Goal: Task Accomplishment & Management: Manage account settings

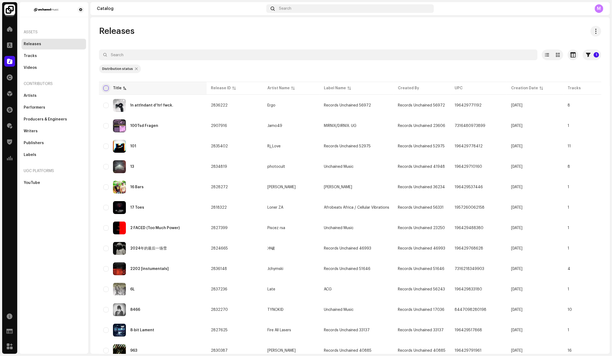
click at [105, 88] on input "checkbox" at bounding box center [105, 88] width 5 height 5
checkbox input "true"
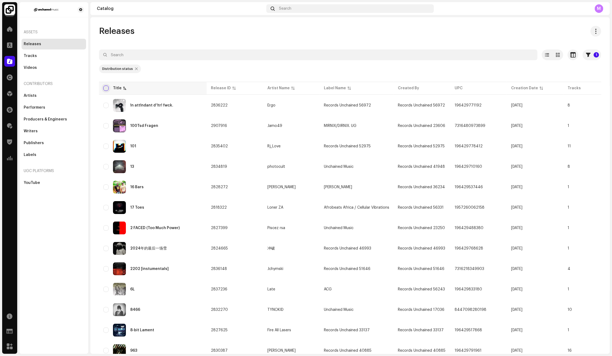
checkbox input "true"
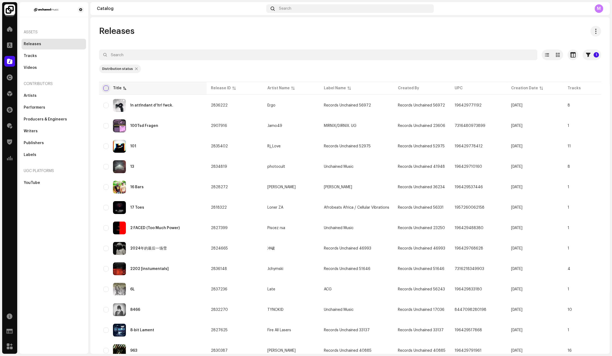
checkbox input "true"
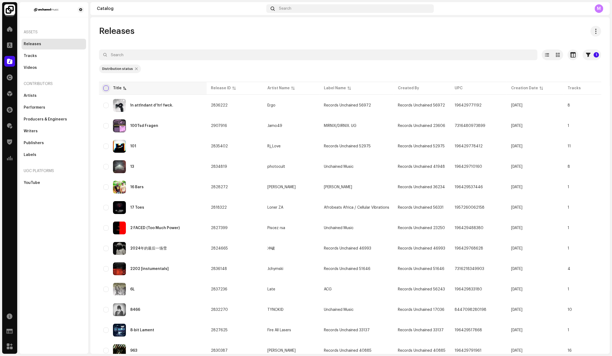
checkbox input "true"
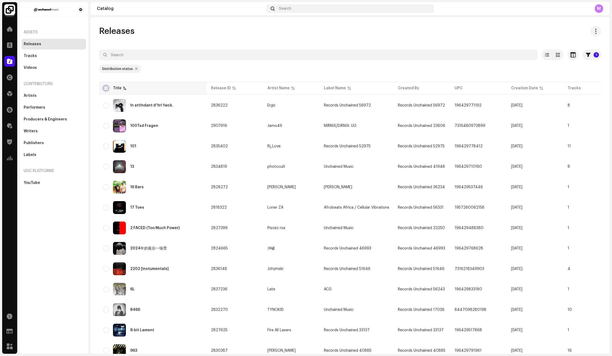
checkbox input "true"
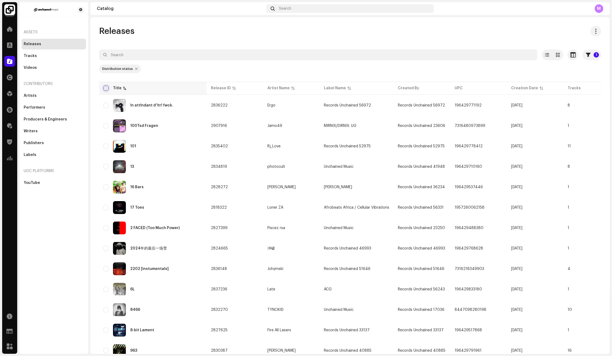
checkbox input "true"
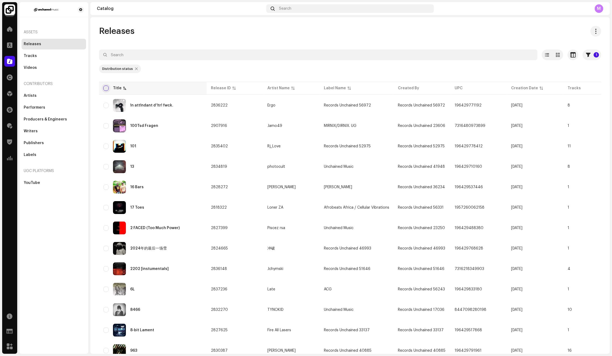
checkbox input "true"
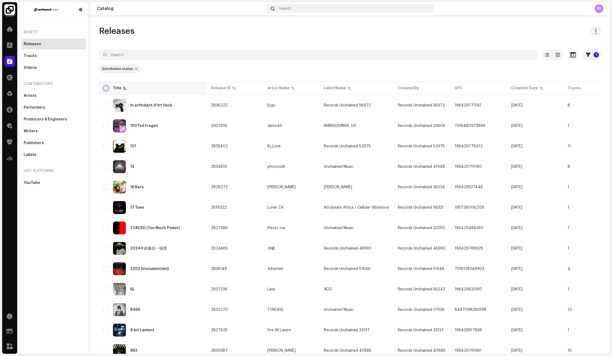
checkbox input "true"
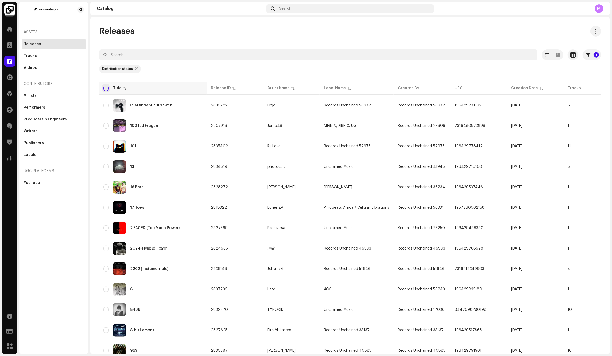
checkbox input "true"
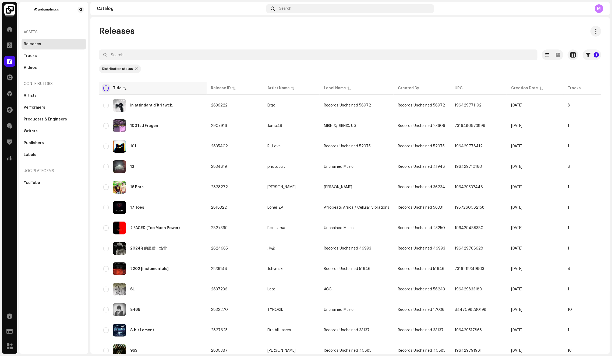
checkbox input "true"
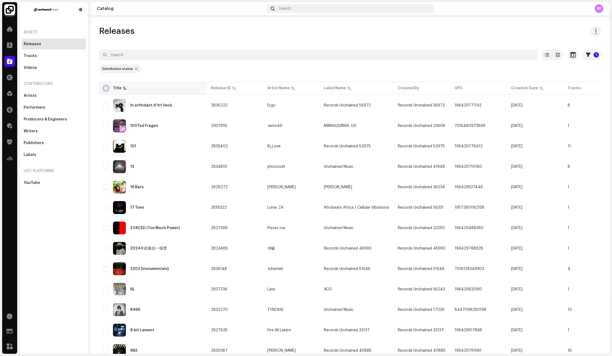
checkbox input "true"
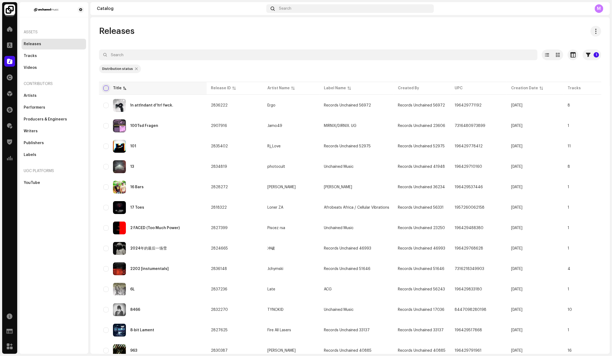
checkbox input "true"
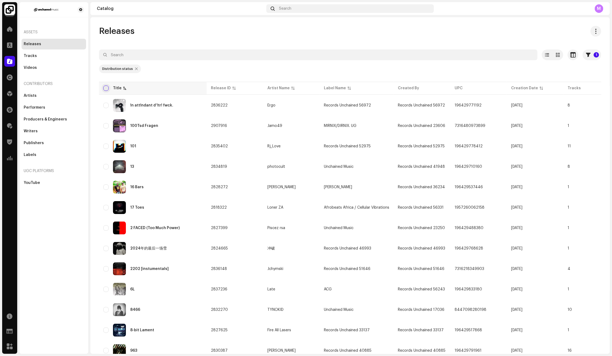
checkbox input "true"
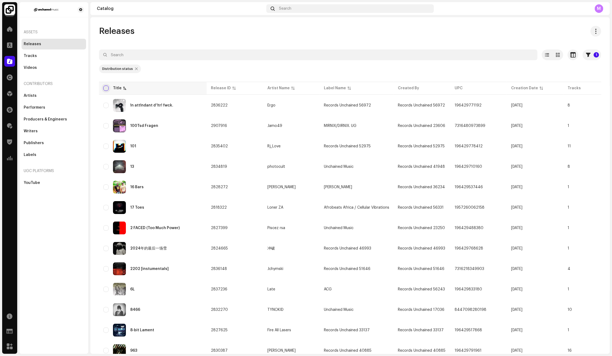
checkbox input "true"
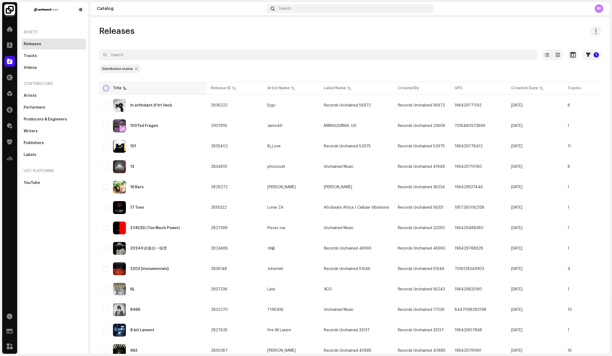
checkbox input "true"
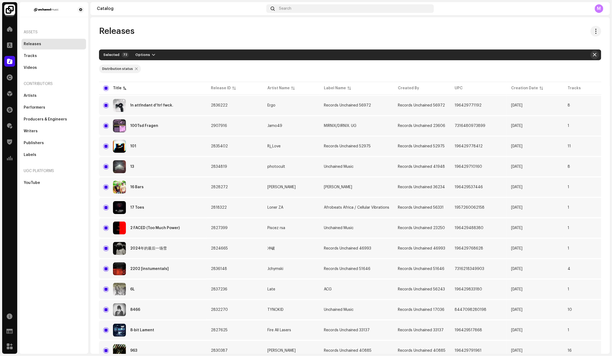
click at [594, 55] on button "button" at bounding box center [594, 55] width 9 height 9
checkbox input "false"
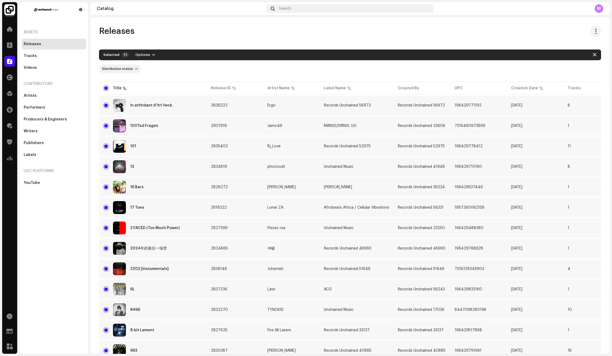
checkbox input "false"
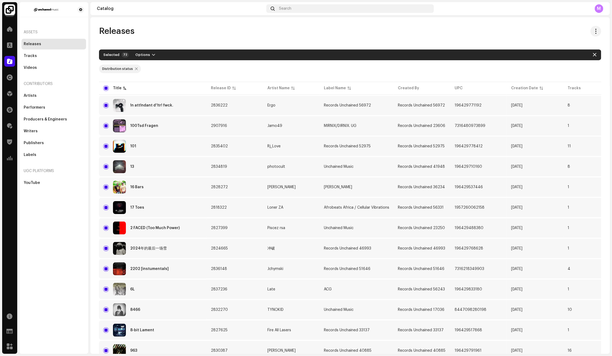
checkbox input "false"
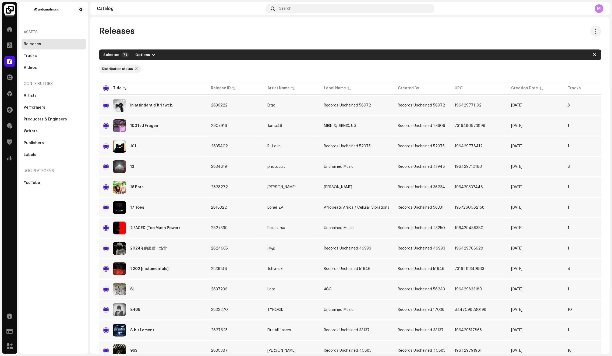
checkbox input "false"
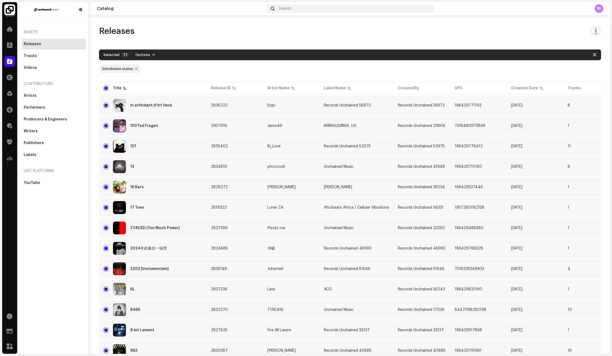
checkbox input "false"
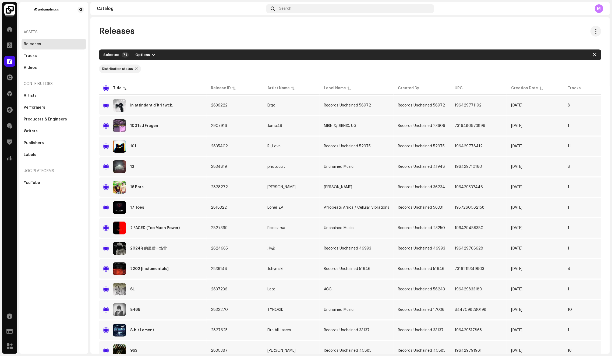
checkbox input "false"
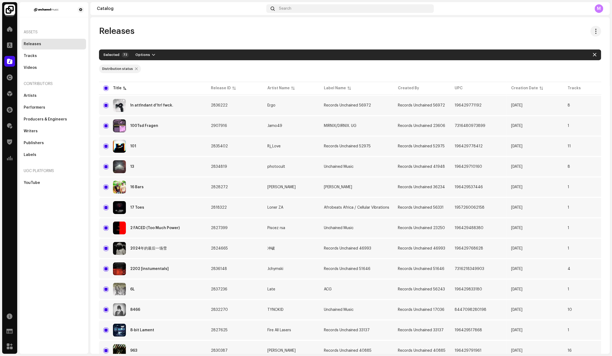
checkbox input "false"
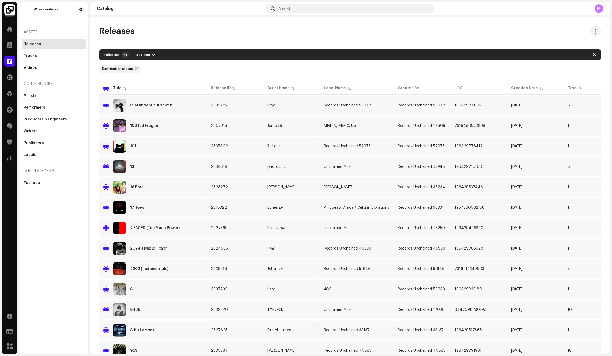
checkbox input "false"
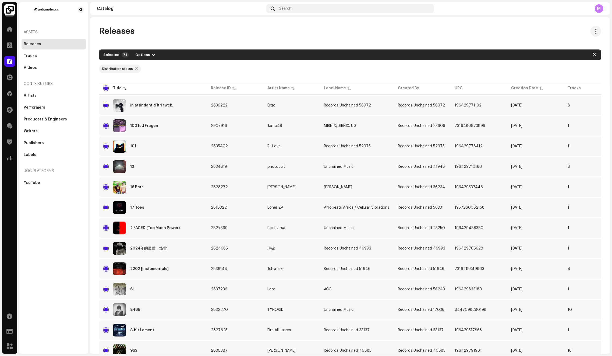
checkbox input "false"
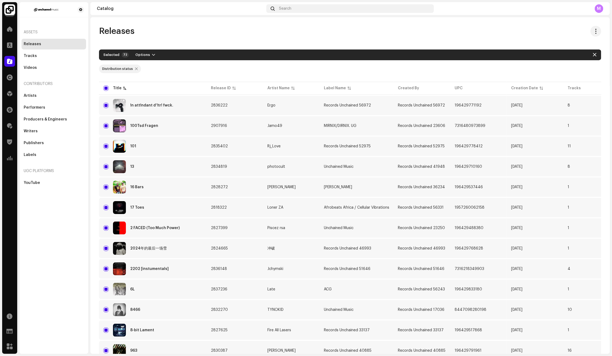
checkbox input "false"
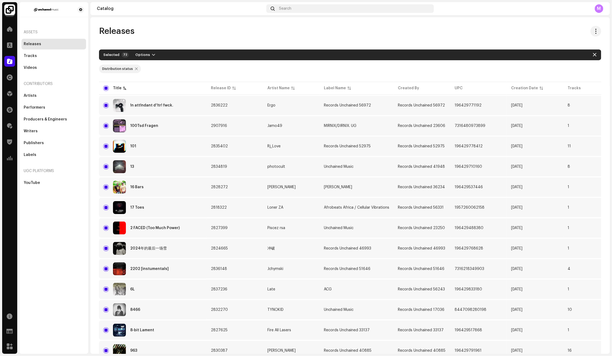
checkbox input "false"
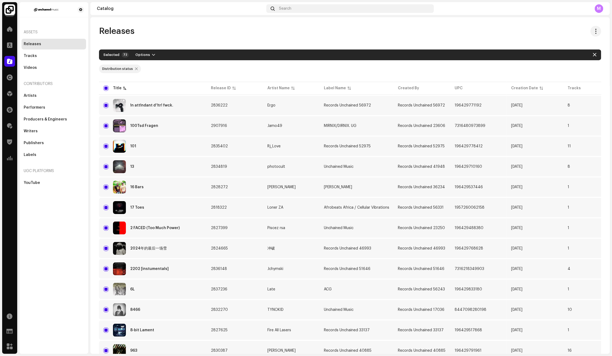
checkbox input "false"
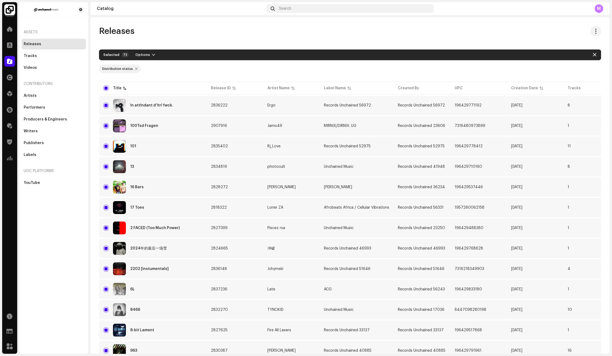
checkbox input "false"
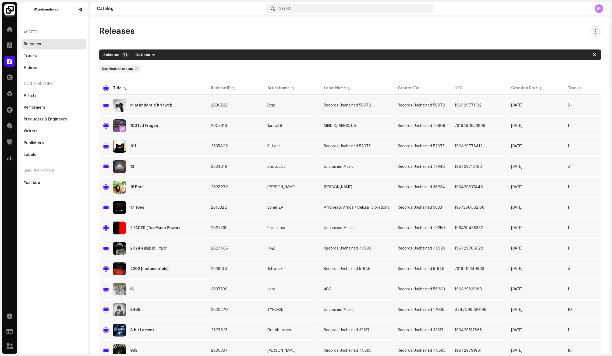
checkbox input "false"
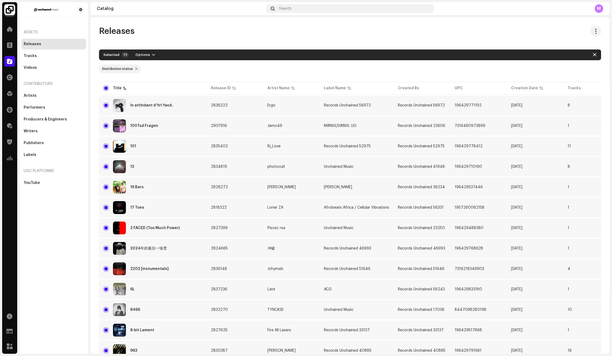
checkbox input "false"
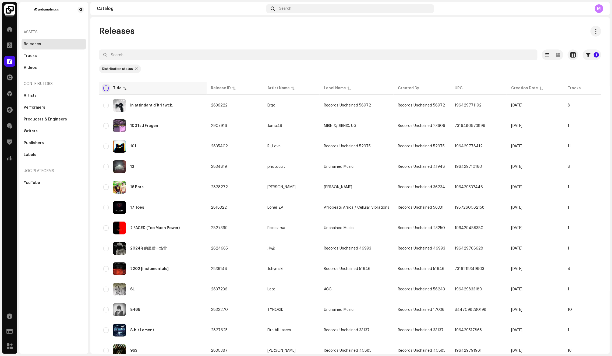
click at [106, 87] on input "checkbox" at bounding box center [105, 88] width 5 height 5
checkbox input "true"
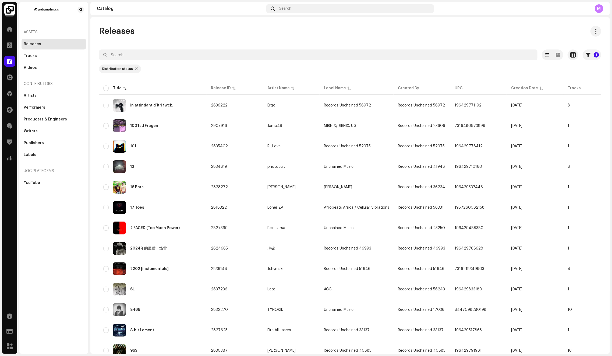
checkbox input "true"
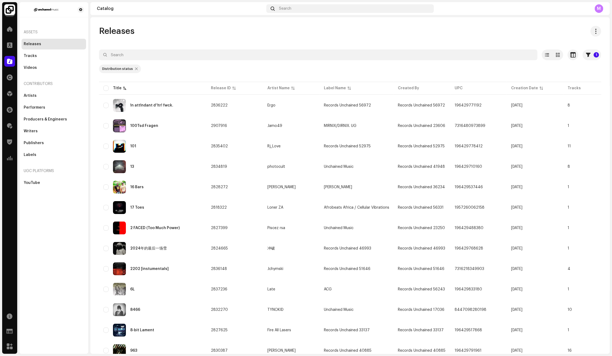
checkbox input "true"
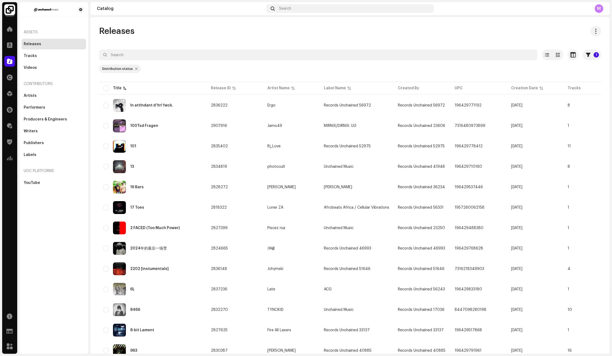
checkbox input "true"
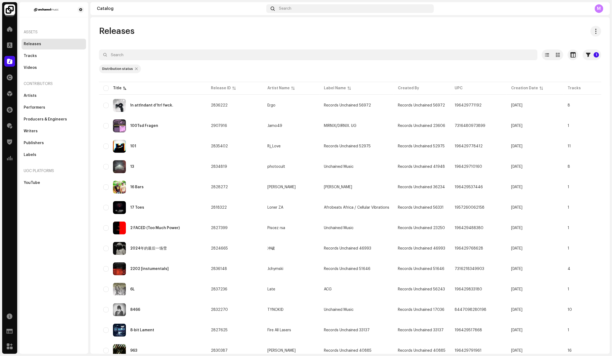
checkbox input "true"
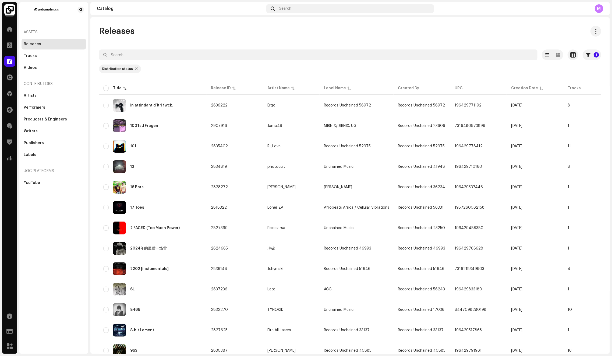
checkbox input "true"
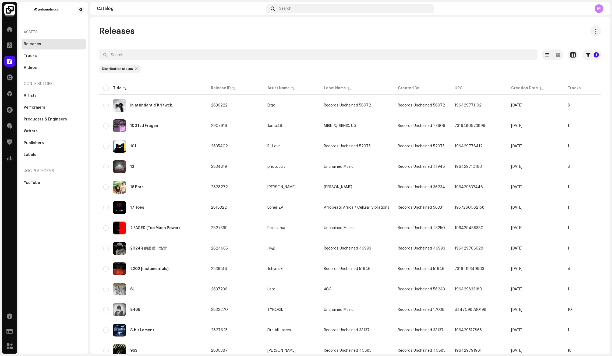
checkbox input "true"
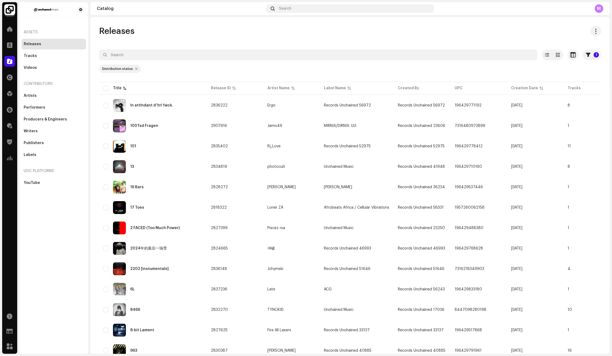
checkbox input "true"
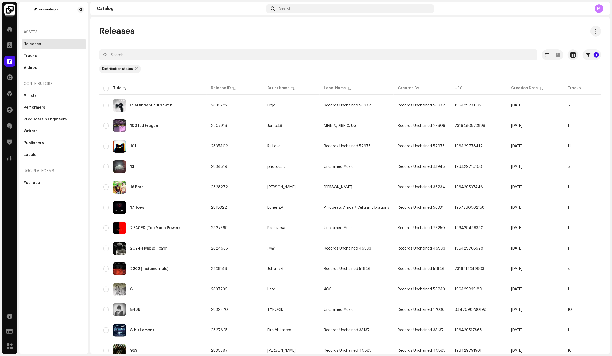
checkbox input "true"
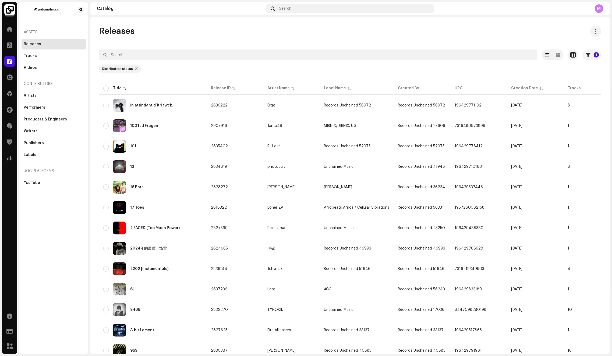
checkbox input "true"
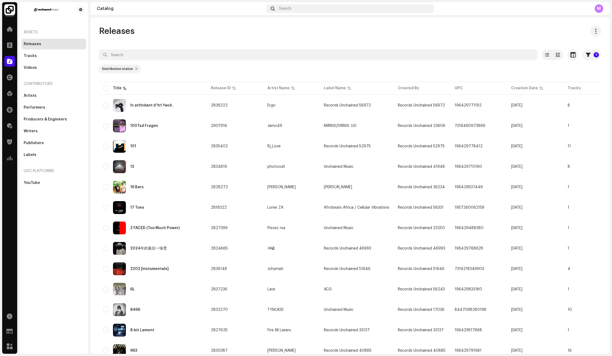
checkbox input "true"
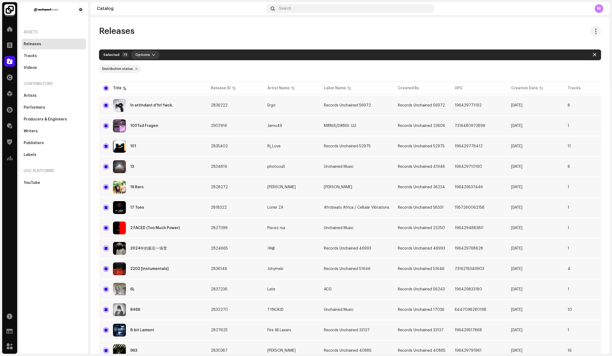
click at [143, 53] on span "Options" at bounding box center [142, 54] width 15 height 11
click at [151, 68] on div "Archive" at bounding box center [158, 67] width 50 height 4
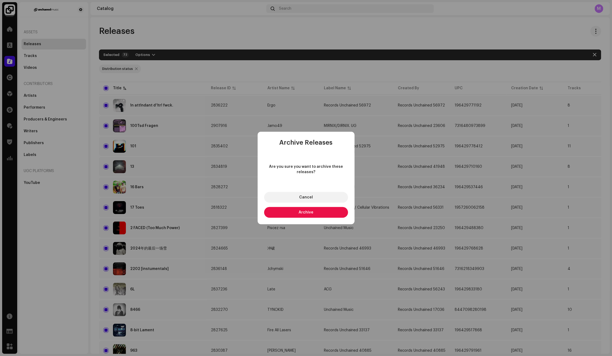
click at [329, 215] on button "Archive" at bounding box center [306, 212] width 84 height 11
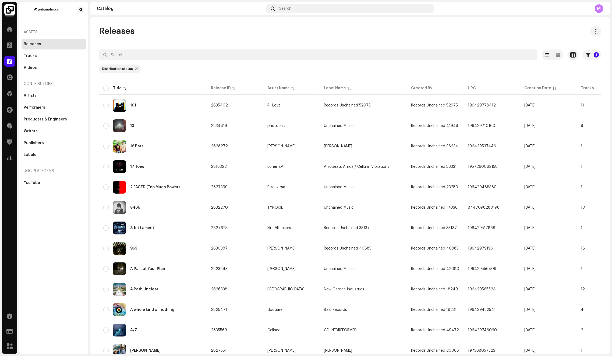
scroll to position [2017, 0]
click at [413, 27] on div "Some release(s) couldn't be archived Failed 47 101 Rj_Love This release is live…" at bounding box center [306, 178] width 612 height 356
click at [105, 90] on input "checkbox" at bounding box center [105, 88] width 5 height 5
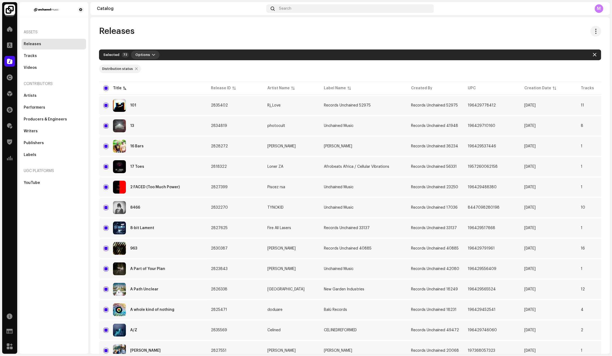
click at [135, 54] on span "Options" at bounding box center [142, 54] width 15 height 11
click at [146, 63] on div "Archive" at bounding box center [158, 67] width 54 height 11
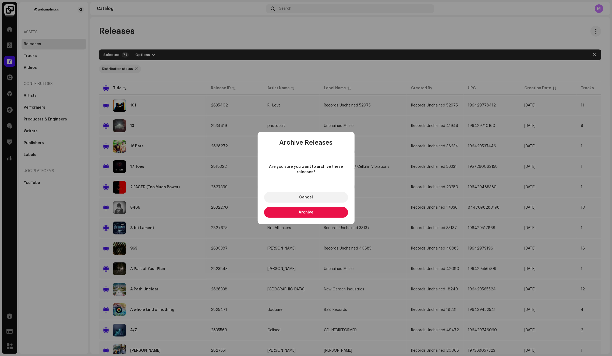
click at [288, 214] on button "Archive" at bounding box center [306, 212] width 84 height 11
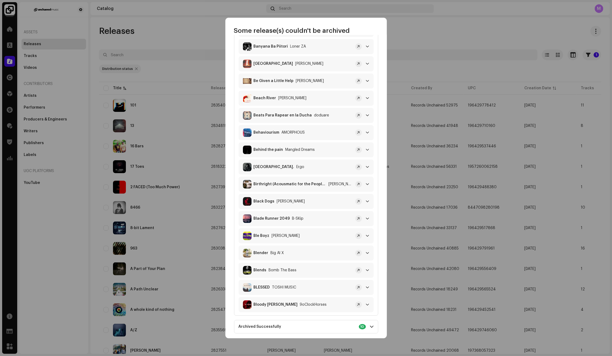
scroll to position [859, 0]
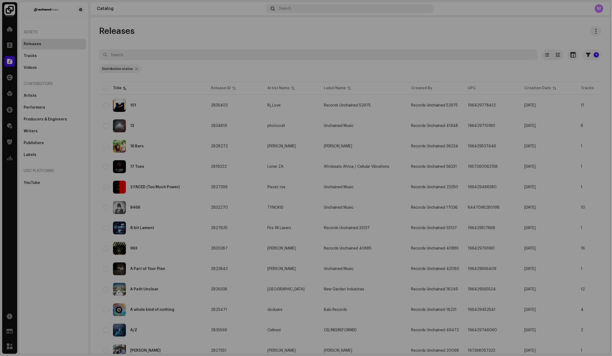
click at [400, 74] on div "Some release(s) couldn't be archived Failed 62 101 Rj_Love This release is live…" at bounding box center [306, 178] width 612 height 356
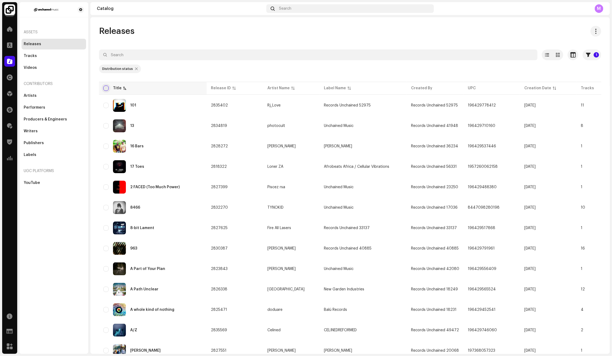
click at [106, 89] on input "checkbox" at bounding box center [105, 88] width 5 height 5
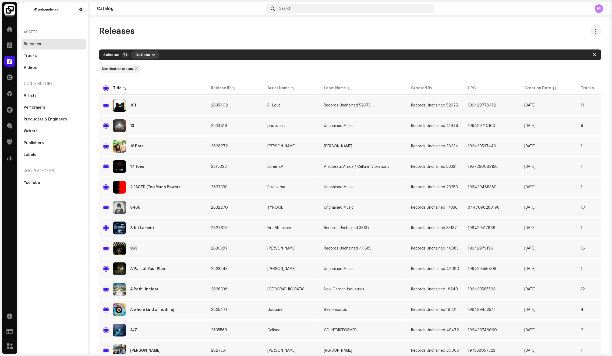
click at [148, 54] on button "Options" at bounding box center [145, 55] width 29 height 9
click at [151, 64] on div "Archive" at bounding box center [158, 67] width 54 height 11
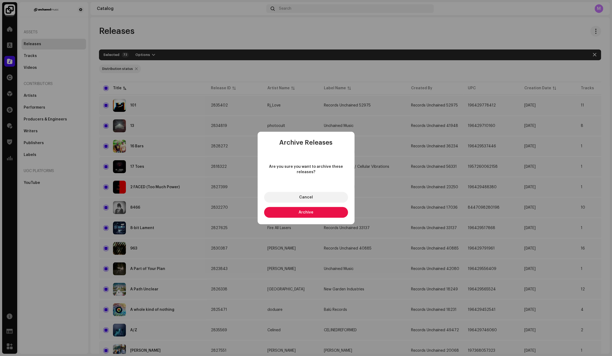
click at [307, 215] on button "Archive" at bounding box center [306, 212] width 84 height 11
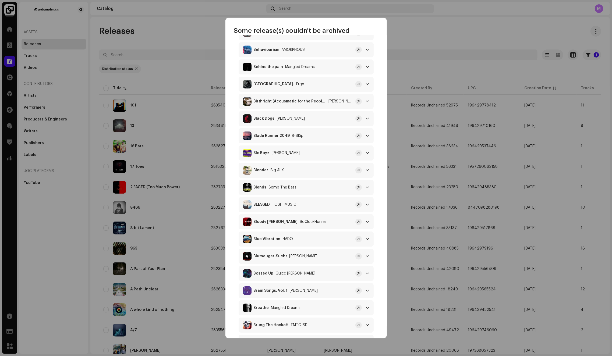
scroll to position [980, 0]
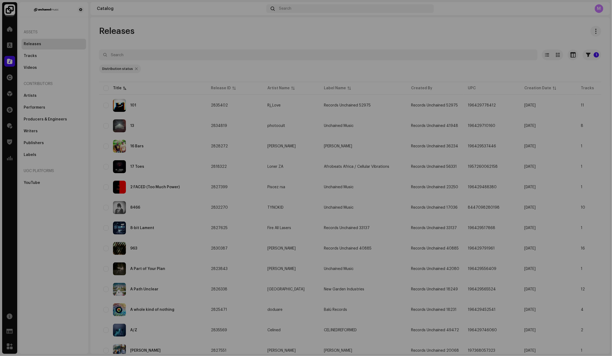
click at [197, 72] on div "Some release(s) couldn't be archived Failed 69 101 Rj_Love This release is live…" at bounding box center [306, 178] width 612 height 356
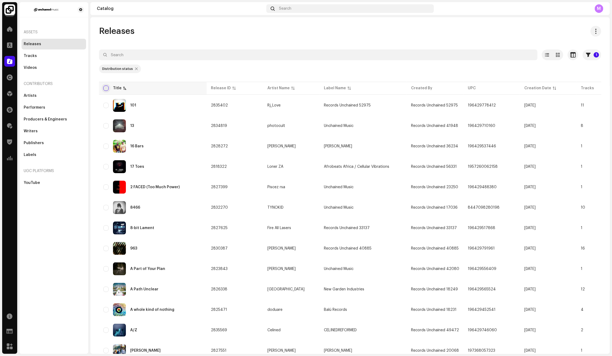
click at [103, 86] on input "checkbox" at bounding box center [105, 88] width 5 height 5
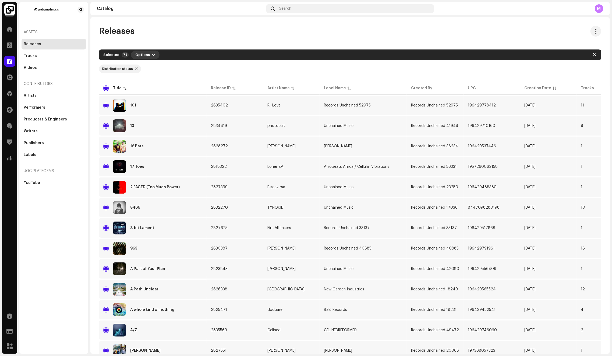
click at [143, 52] on span "Options" at bounding box center [142, 54] width 15 height 11
click at [152, 65] on div "Archive" at bounding box center [158, 67] width 50 height 4
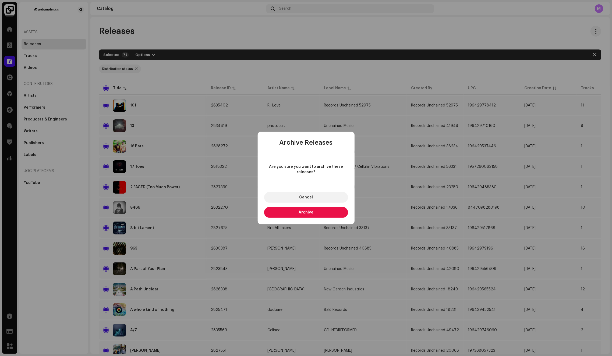
click at [323, 210] on button "Archive" at bounding box center [306, 212] width 84 height 11
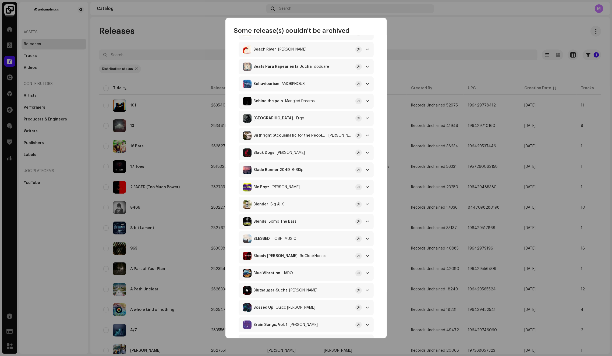
scroll to position [997, 0]
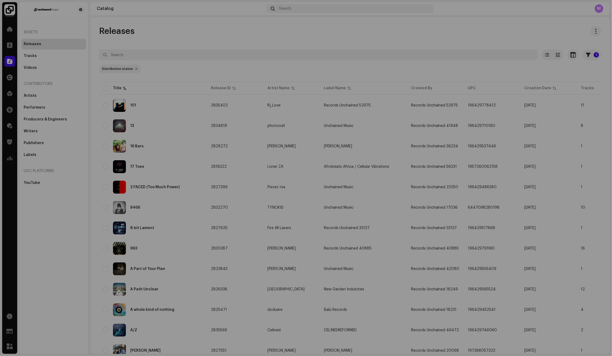
click at [406, 77] on div "Some release(s) couldn't be archived Failed 70 101 Rj_Love This release is live…" at bounding box center [306, 178] width 612 height 356
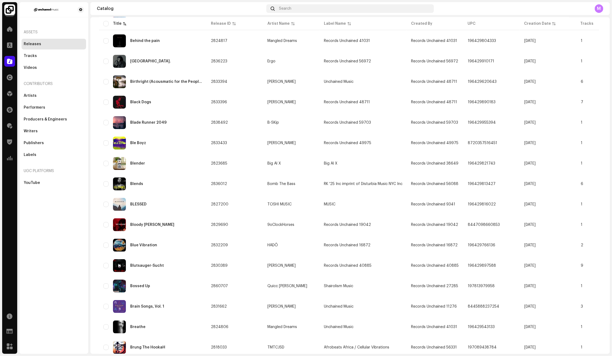
scroll to position [1227, 0]
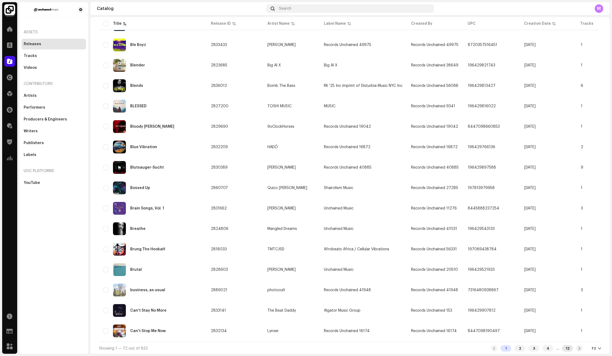
click at [563, 348] on div "12" at bounding box center [567, 348] width 11 height 6
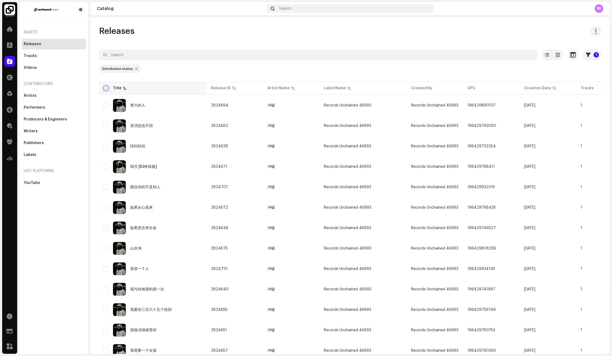
click at [107, 88] on input "checkbox" at bounding box center [105, 88] width 5 height 5
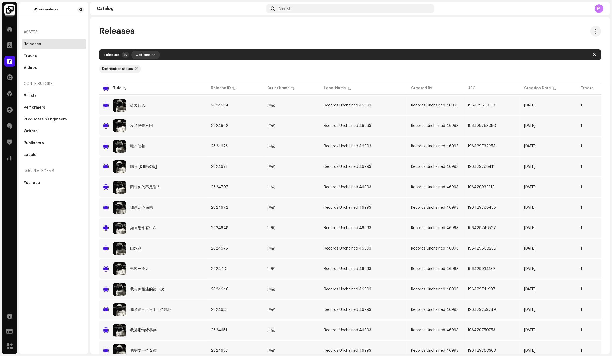
click at [152, 56] on button "Options" at bounding box center [145, 55] width 29 height 9
click at [154, 69] on div "Archive" at bounding box center [159, 67] width 50 height 4
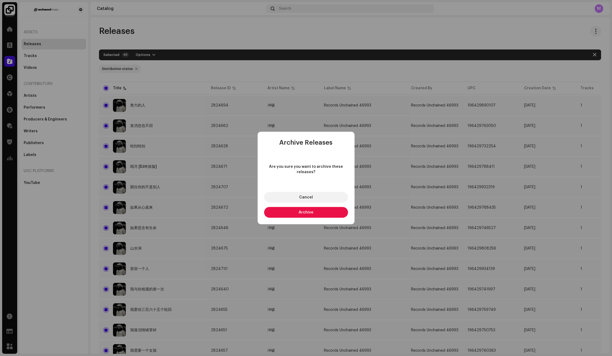
click at [297, 216] on button "Archive" at bounding box center [306, 212] width 84 height 11
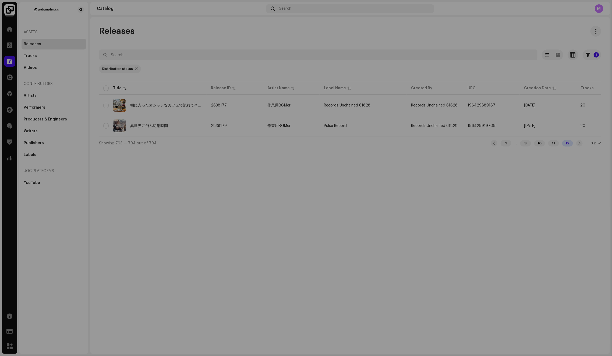
click at [483, 208] on div "Some release(s) couldn't be archived Failed 2 朝に入ったオシャレなカフェで流れてそうなカフェBGM 1 作業用B…" at bounding box center [306, 178] width 612 height 356
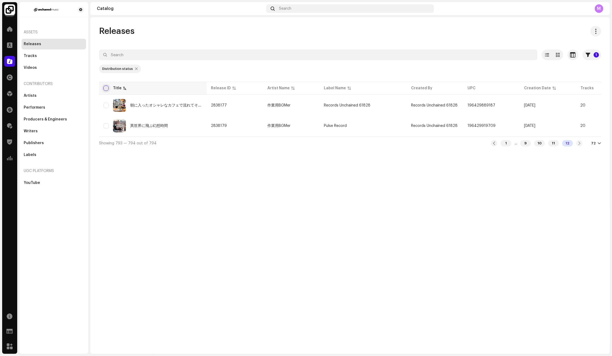
click at [106, 89] on input "checkbox" at bounding box center [105, 88] width 5 height 5
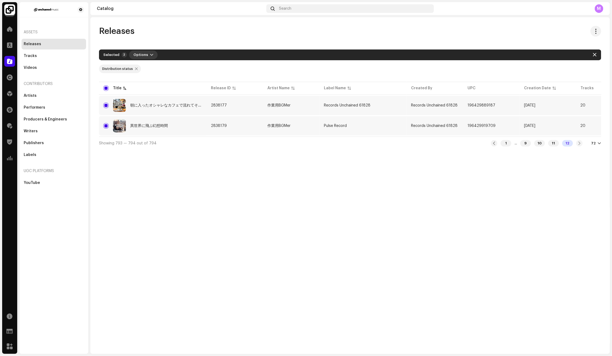
click at [145, 56] on button "Options" at bounding box center [143, 55] width 29 height 9
click at [146, 63] on div "Archive" at bounding box center [157, 67] width 54 height 11
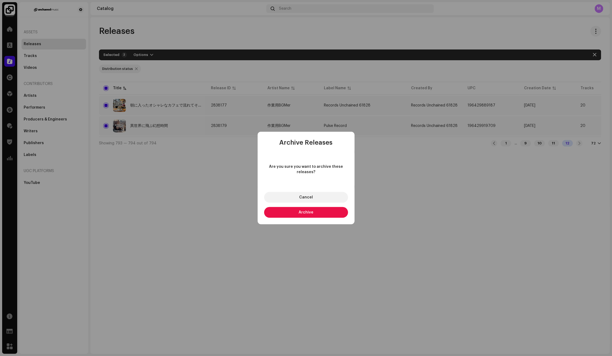
click at [293, 219] on div "Cancel Archive" at bounding box center [306, 205] width 97 height 39
click at [294, 213] on button "Archive" at bounding box center [306, 212] width 84 height 11
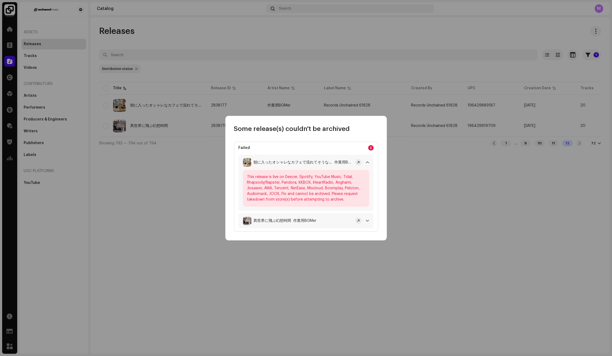
click at [334, 219] on div "異世界に飛ぶ幻想時間 作業用BGMer" at bounding box center [298, 221] width 110 height 9
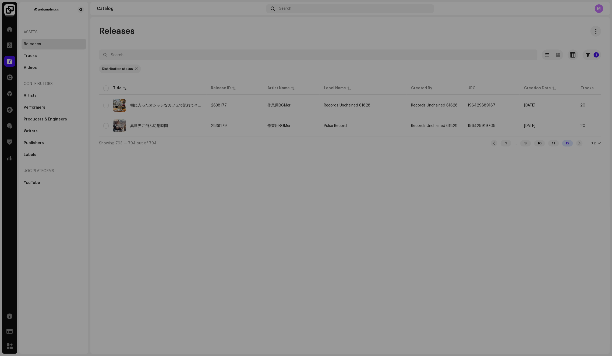
click at [305, 35] on div "Some release(s) couldn't be archived Failed 2 朝に入ったオシャレなカフェで流れてそうなカフェBGM 1 作業用B…" at bounding box center [306, 178] width 612 height 356
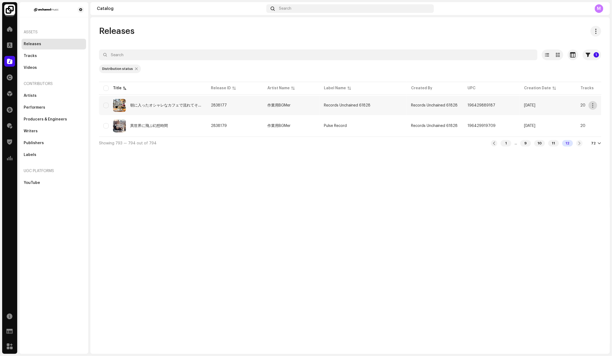
click at [590, 105] on button "button" at bounding box center [593, 105] width 9 height 9
click at [493, 38] on div "Releases 1 Selected 0 Options Filters Distribution status Never Distributed Pro…" at bounding box center [349, 88] width 519 height 124
click at [554, 144] on div "11" at bounding box center [553, 143] width 11 height 6
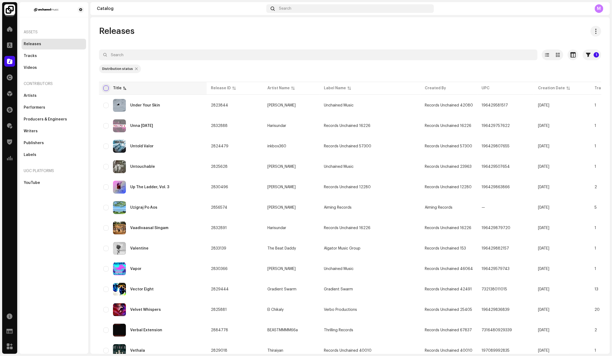
click at [105, 87] on input "checkbox" at bounding box center [105, 88] width 5 height 5
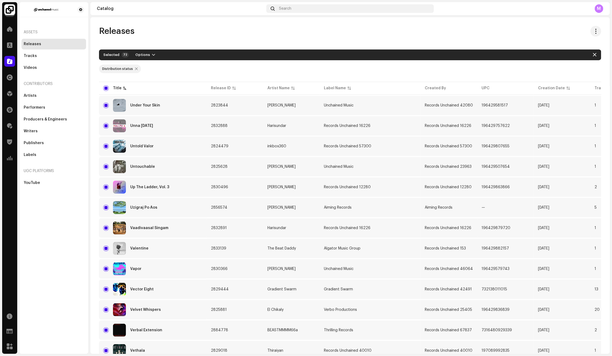
click at [146, 49] on div "Selected 72 Options" at bounding box center [350, 54] width 502 height 11
click at [146, 52] on span "Options" at bounding box center [142, 54] width 15 height 11
click at [154, 67] on div "Archive" at bounding box center [158, 67] width 50 height 4
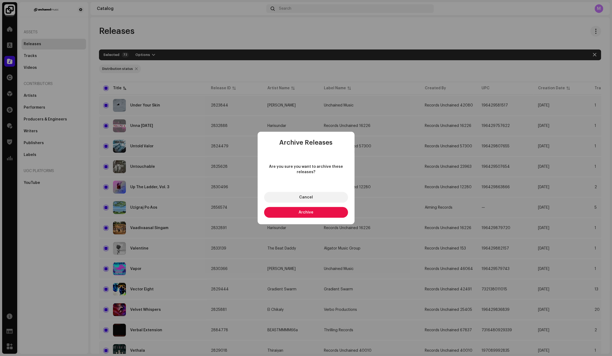
click at [312, 213] on span "Archive" at bounding box center [306, 213] width 15 height 4
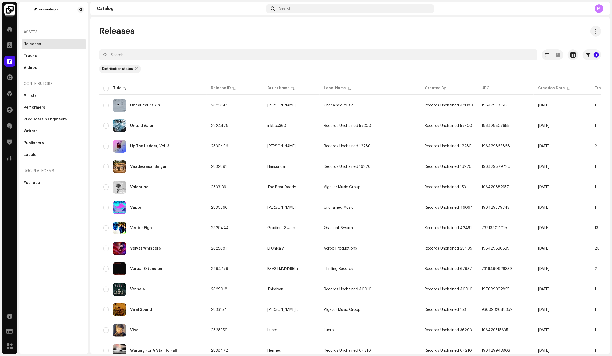
scroll to position [1544, 0]
click at [403, 67] on div "Some release(s) couldn't be archived Failed 39 Under Your Skin Chris MacTaggart…" at bounding box center [306, 178] width 612 height 356
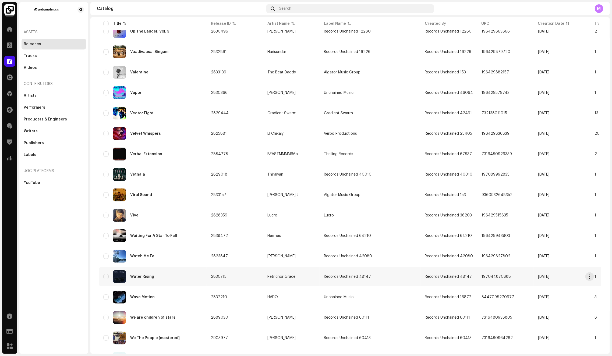
scroll to position [594, 0]
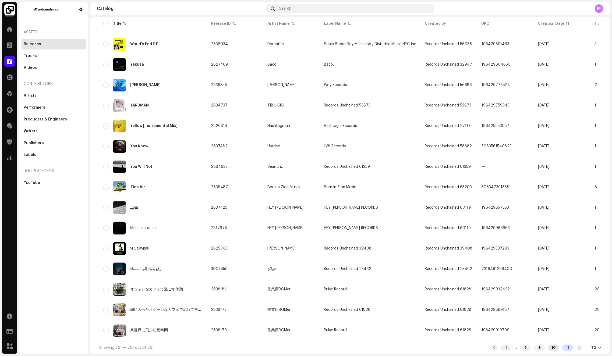
click at [552, 348] on div "10" at bounding box center [553, 348] width 11 height 6
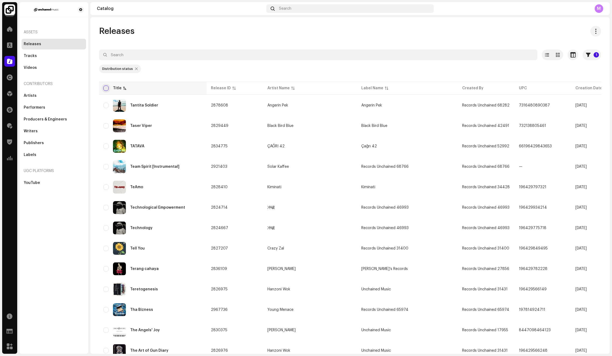
click at [106, 89] on input "checkbox" at bounding box center [105, 88] width 5 height 5
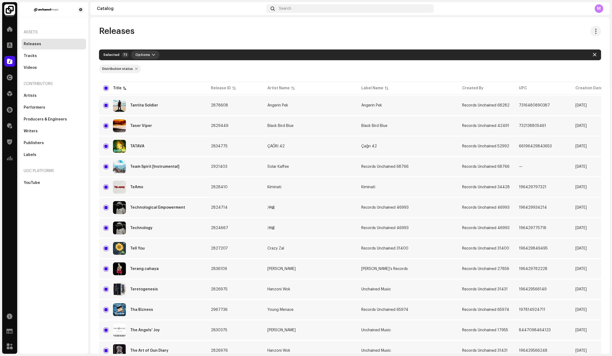
click at [147, 56] on button "Options" at bounding box center [145, 55] width 29 height 9
click at [150, 65] on div "Archive" at bounding box center [158, 67] width 50 height 4
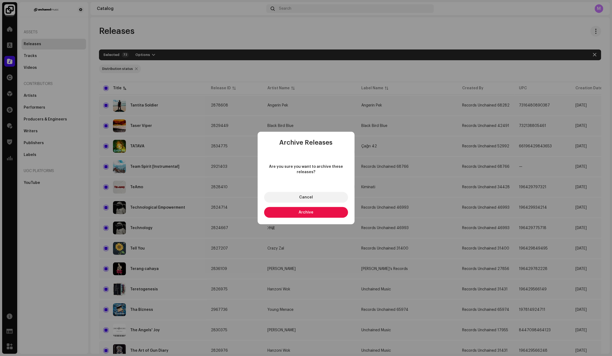
click at [313, 213] on button "Archive" at bounding box center [306, 212] width 84 height 11
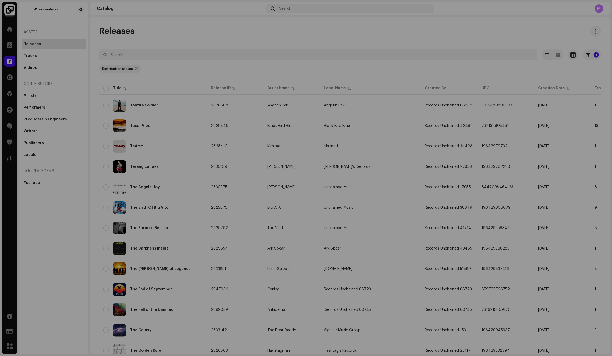
click at [414, 77] on div "Some release(s) couldn't be archived Failed 48 Tantita Soldier Angerin Pek This…" at bounding box center [306, 178] width 612 height 356
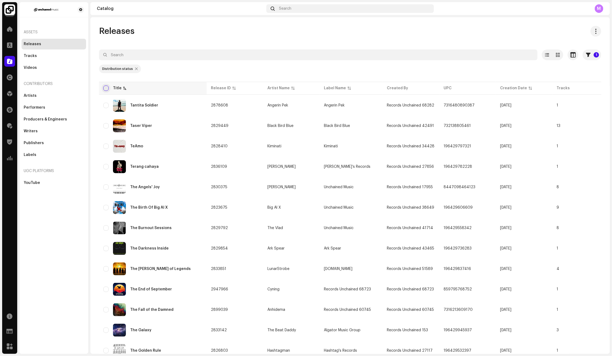
click at [104, 88] on input "checkbox" at bounding box center [105, 88] width 5 height 5
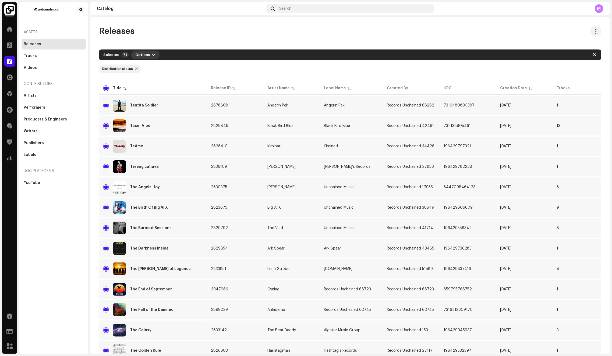
click at [140, 58] on span "Options" at bounding box center [142, 54] width 15 height 11
click at [140, 62] on div "Archive" at bounding box center [158, 67] width 54 height 11
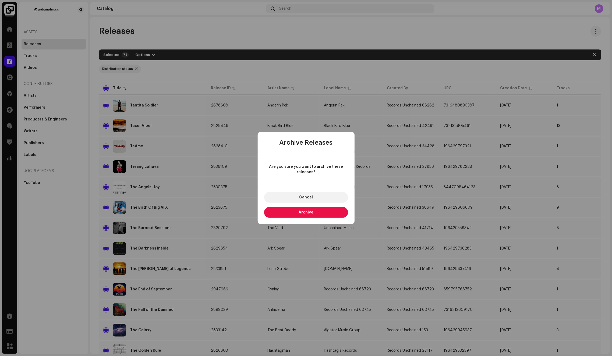
click at [323, 219] on div "Cancel Archive" at bounding box center [306, 205] width 97 height 39
click at [322, 214] on button "Archive" at bounding box center [306, 212] width 84 height 11
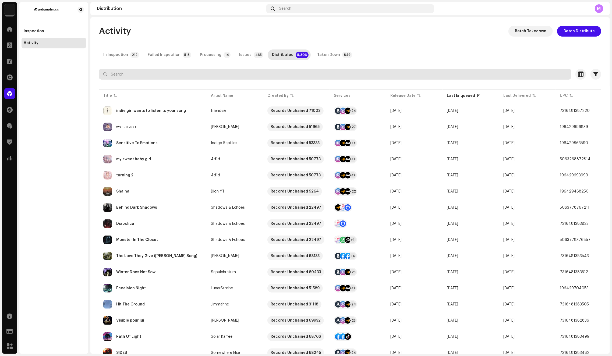
click at [276, 72] on input "text" at bounding box center [335, 74] width 472 height 11
type input "bgmer"
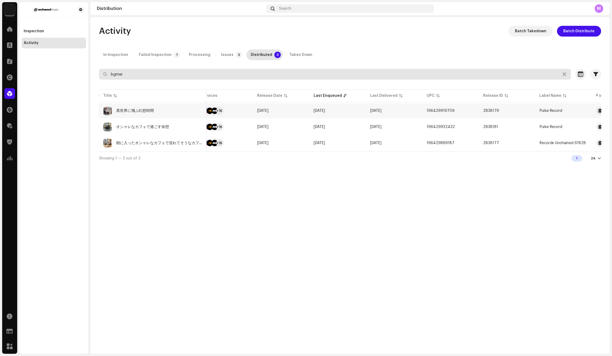
scroll to position [0, 175]
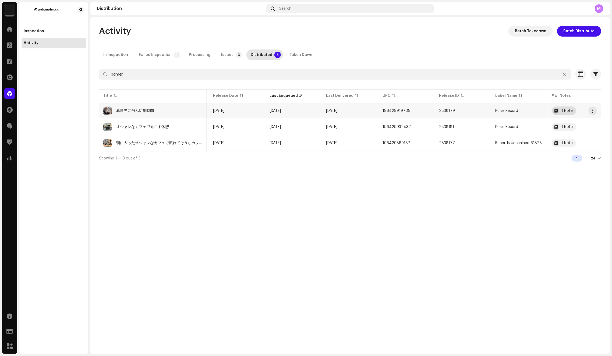
click at [563, 112] on div "1 Note" at bounding box center [567, 111] width 11 height 4
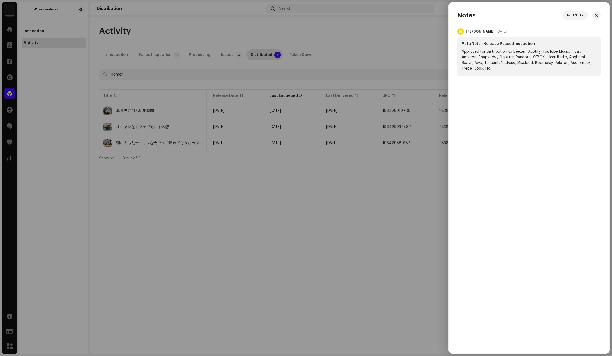
click at [438, 52] on div at bounding box center [306, 178] width 612 height 356
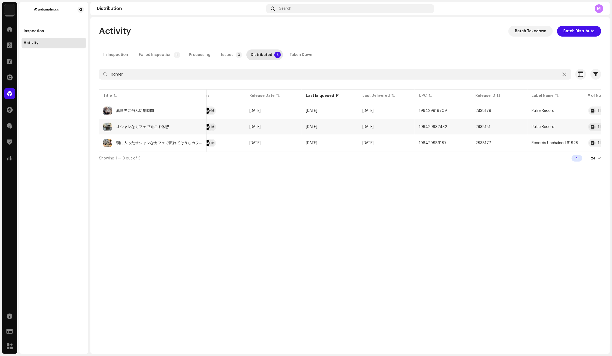
scroll to position [0, 0]
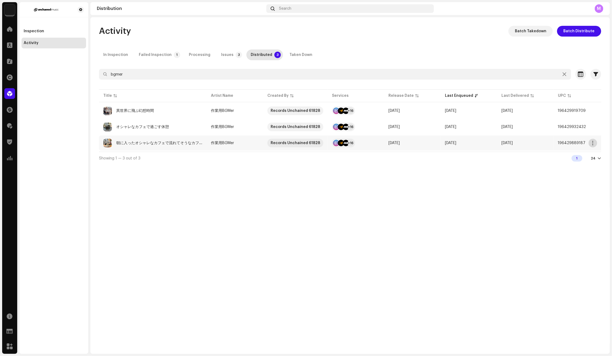
click at [590, 144] on button "button" at bounding box center [593, 143] width 9 height 9
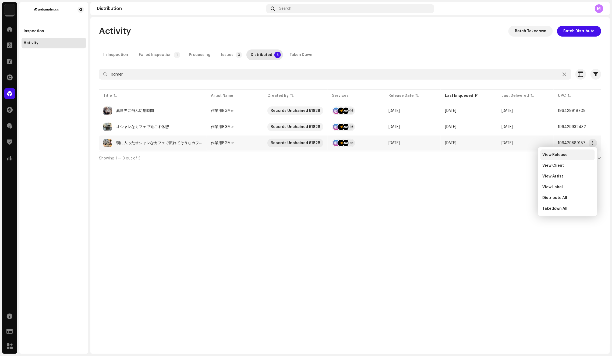
click at [583, 152] on div "View Release" at bounding box center [567, 155] width 54 height 11
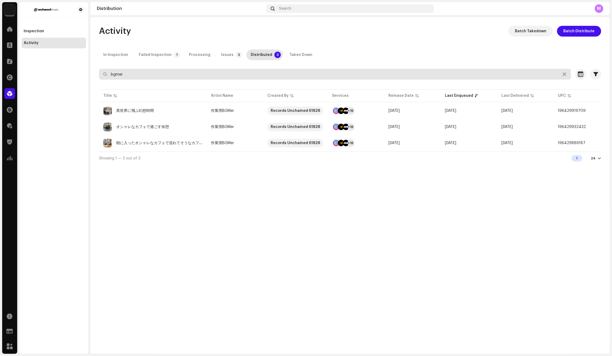
click at [228, 72] on input "bgmer" at bounding box center [335, 74] width 472 height 11
paste input "196429697027"
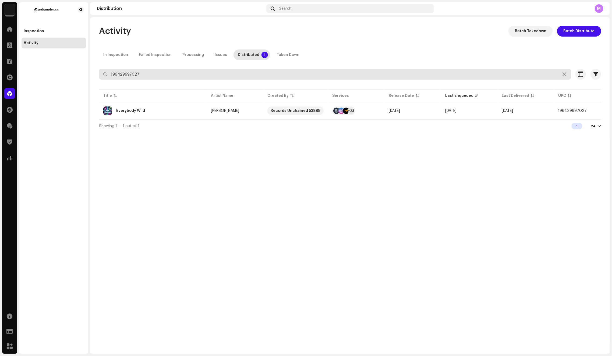
click at [268, 75] on input "196429697027" at bounding box center [335, 74] width 472 height 11
paste input "701144"
paste input "dadunk ncs"
paste input "196429693746"
click at [241, 74] on input "196429693746" at bounding box center [335, 74] width 472 height 11
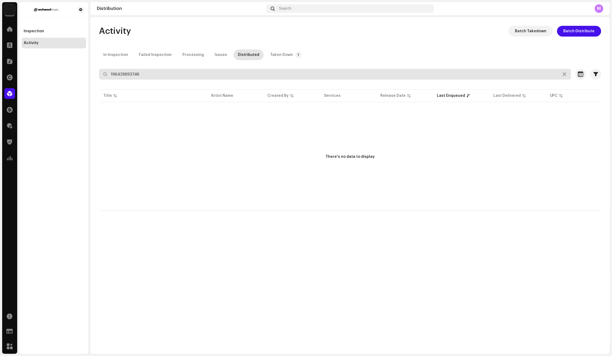
paste input "AI MUSIC INCO"
click at [229, 76] on input "AI MUSIC INCO" at bounding box center [335, 74] width 472 height 11
paste input "196429710146"
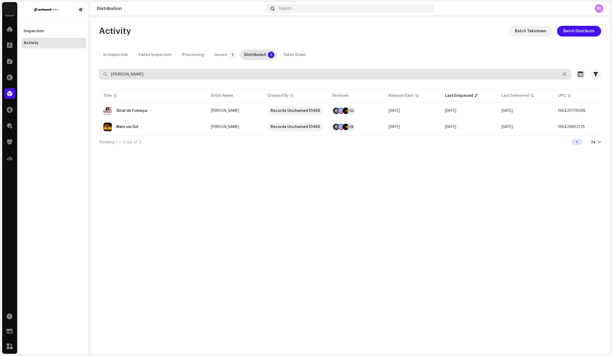
click at [271, 74] on input "Karim Al Karim" at bounding box center [335, 74] width 472 height 11
paste input "JimboSTH"
click at [336, 71] on input "JimboSTH" at bounding box center [335, 74] width 472 height 11
paste input "Thabatta Pimenta"
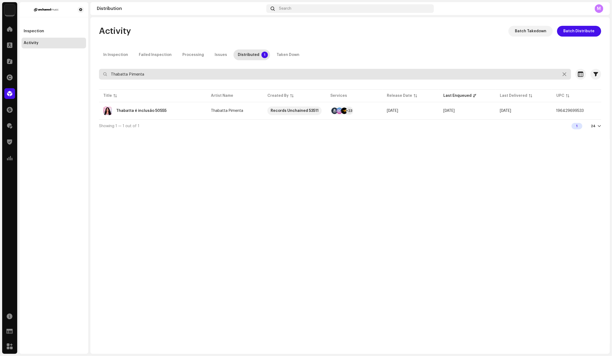
click at [258, 73] on input "Thabatta Pimenta" at bounding box center [335, 74] width 472 height 11
paste input "MIKE2K"
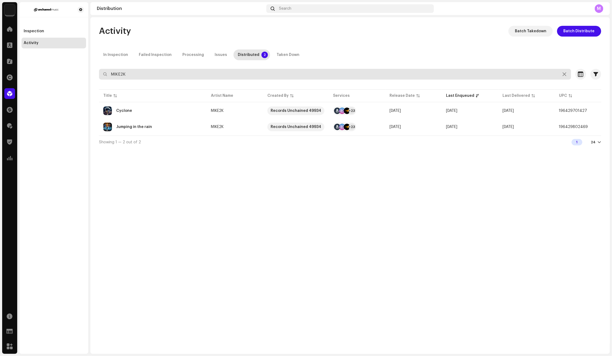
paste input "iss June"
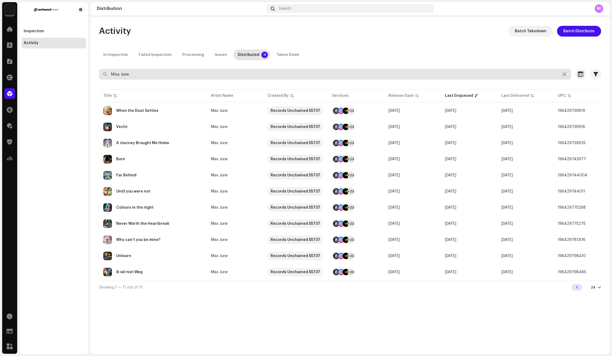
type input "Miss June"
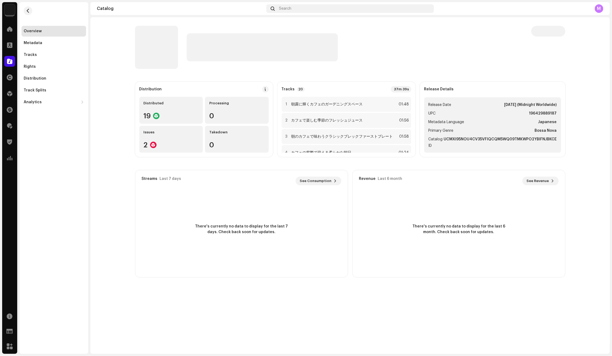
click at [455, 141] on strong "UCMXI95NOU4CV35VFIQCQM5WQ09TMKWPO2YBIFNJBKCE" at bounding box center [500, 142] width 113 height 13
click at [455, 140] on strong "UCMXI95NOU4CV35VFIQCQM5WQ09TMKWPO2YBIFNJBKCE" at bounding box center [500, 142] width 113 height 13
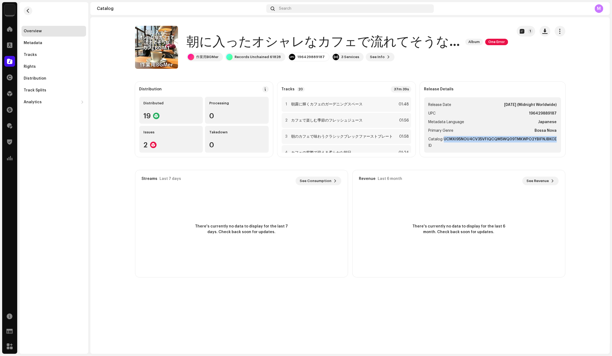
click at [455, 140] on strong "UCMXI95NOU4CV35VFIQCQM5WQ09TMKWPO2YBIFNJBKCE" at bounding box center [500, 142] width 113 height 13
copy strong "UCMXI95NOU4CV35VFIQCQM5WQ09TMKWPO2YBIFNJBKCE"
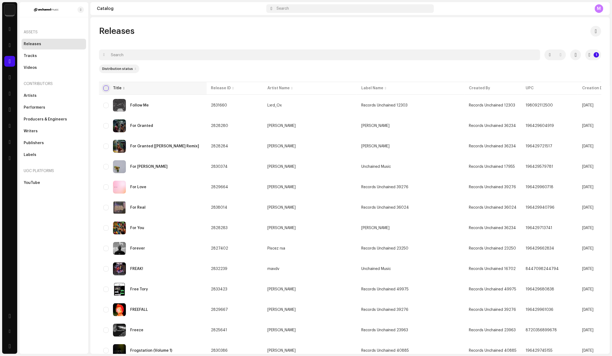
click at [105, 87] on input "checkbox" at bounding box center [105, 88] width 5 height 5
checkbox input "true"
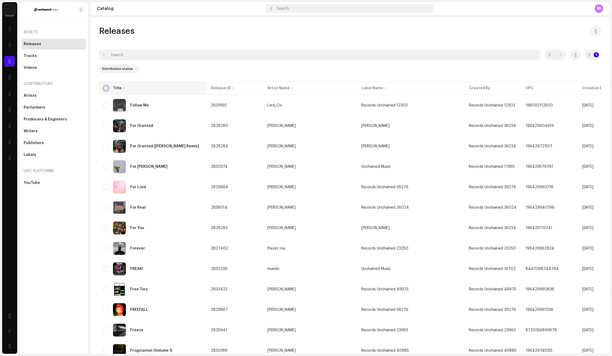
checkbox input "true"
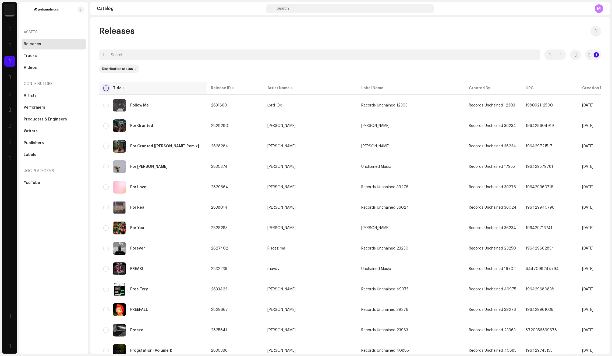
checkbox input "true"
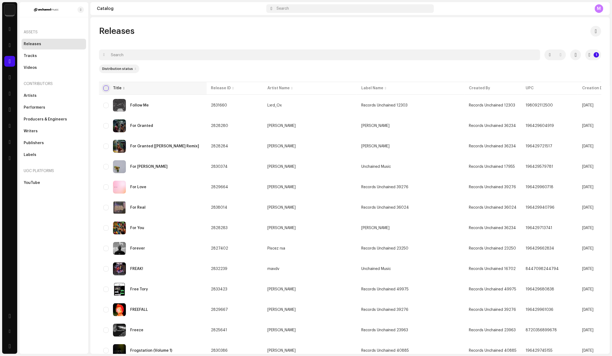
checkbox input "true"
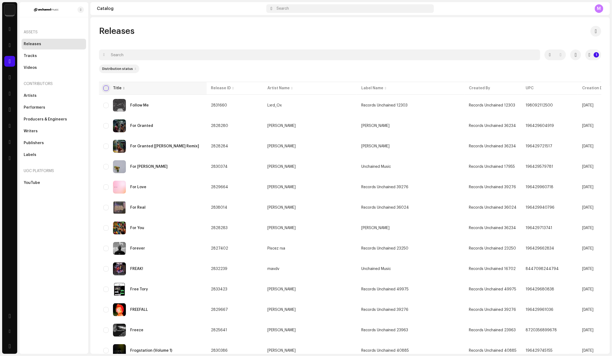
checkbox input "true"
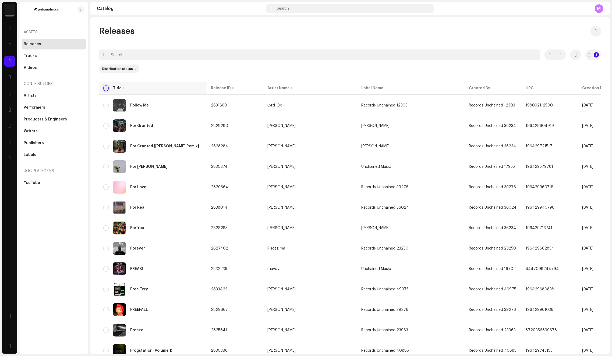
checkbox input "true"
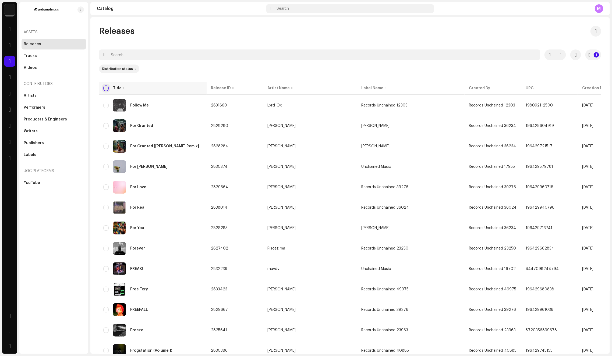
checkbox input "true"
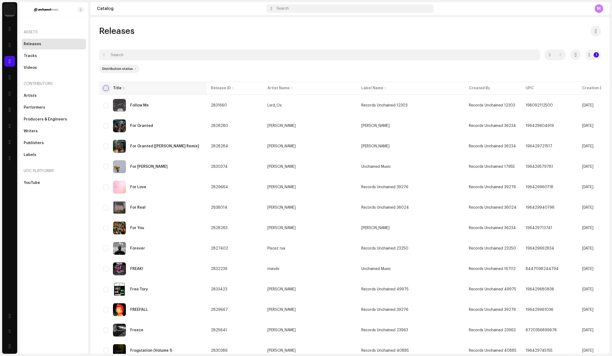
checkbox input "true"
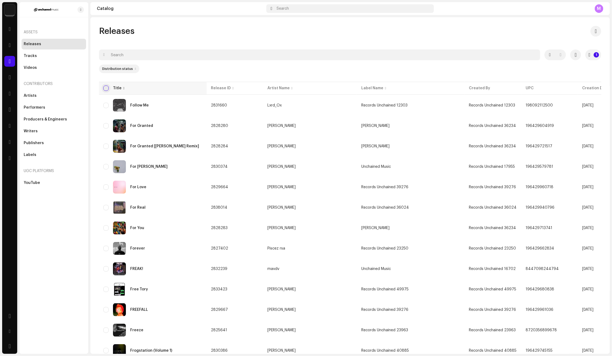
checkbox input "true"
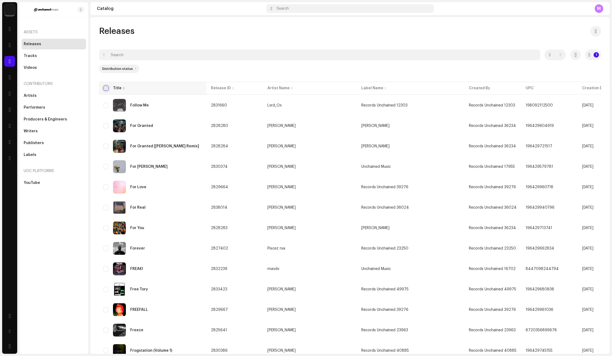
checkbox input "true"
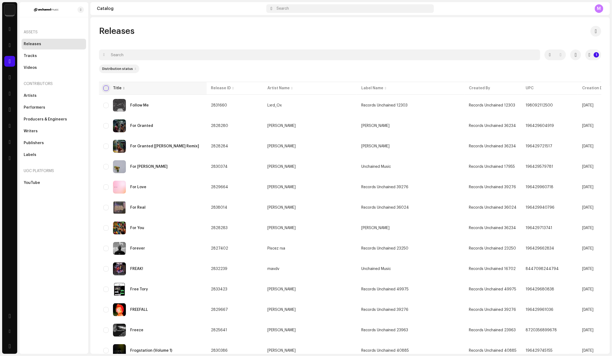
checkbox input "true"
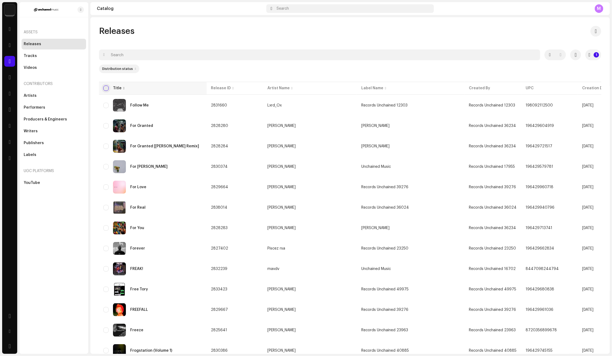
checkbox input "true"
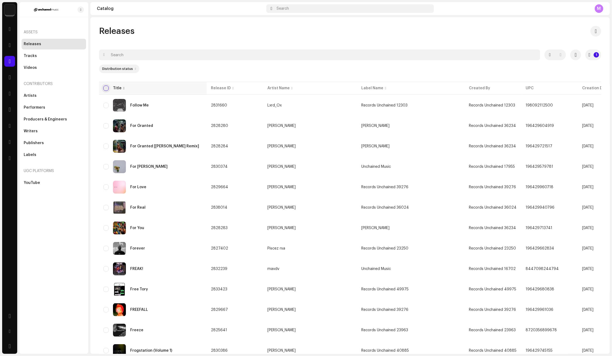
checkbox input "true"
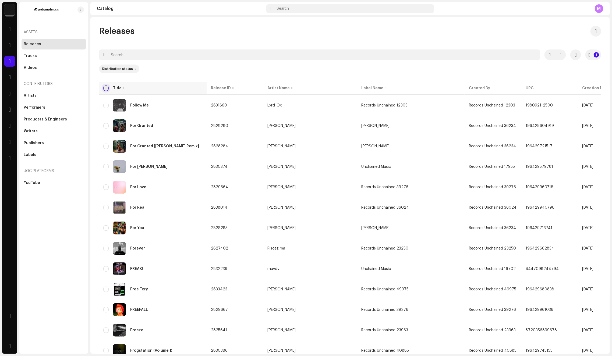
checkbox input "true"
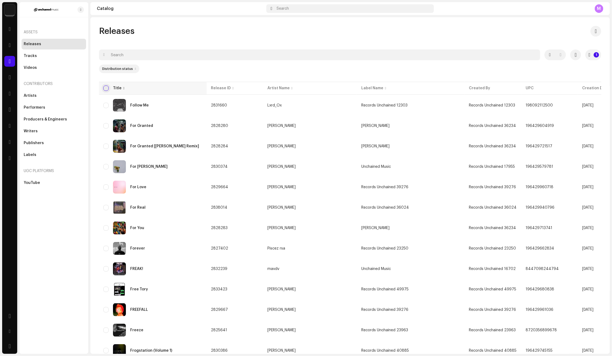
checkbox input "true"
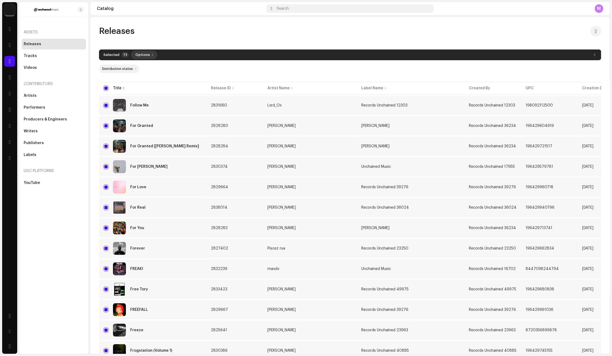
click at [147, 56] on button "Options" at bounding box center [144, 55] width 26 height 9
click at [149, 65] on div "Archive" at bounding box center [158, 67] width 50 height 4
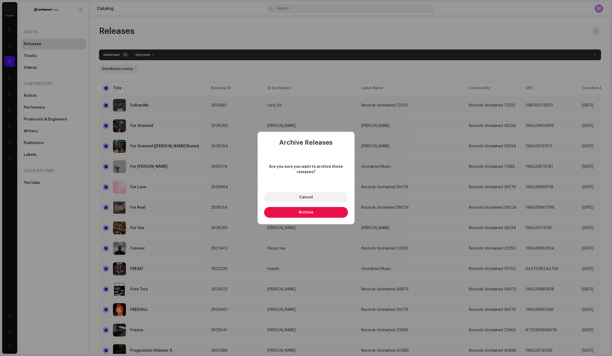
click at [293, 213] on button "Archive" at bounding box center [306, 212] width 84 height 11
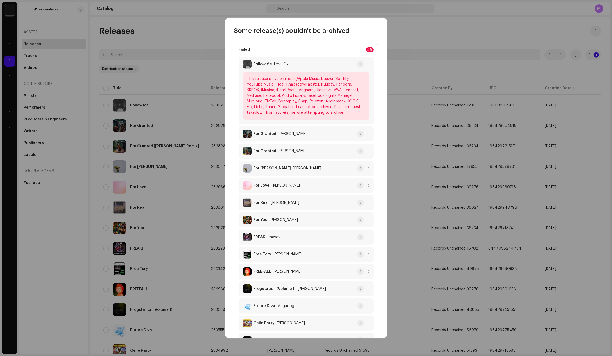
scroll to position [590, 0]
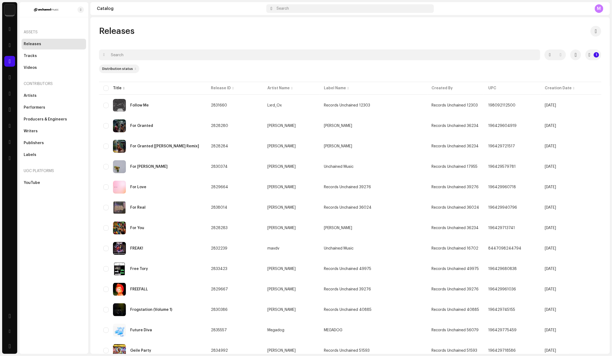
click at [406, 76] on div "Some release(s) couldn't be archived Failed 46 Follow Me Lxrd_Ox This release i…" at bounding box center [306, 178] width 612 height 356
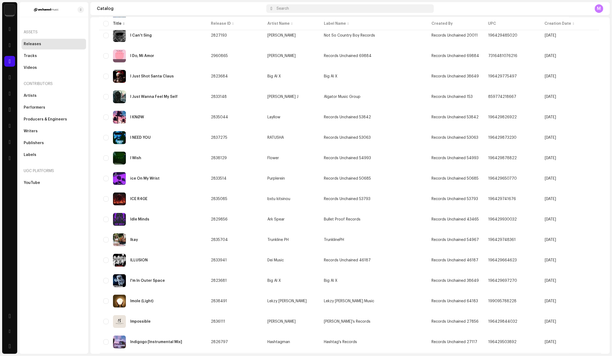
scroll to position [1227, 0]
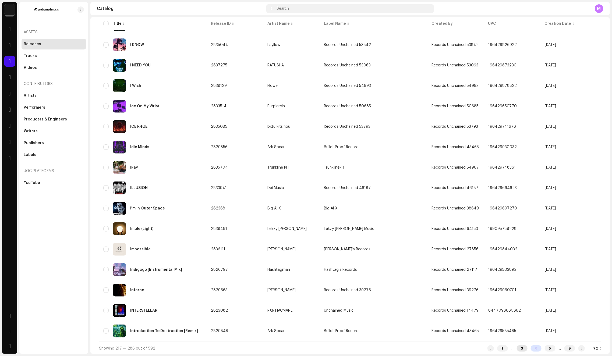
click at [517, 348] on div "3" at bounding box center [522, 348] width 11 height 6
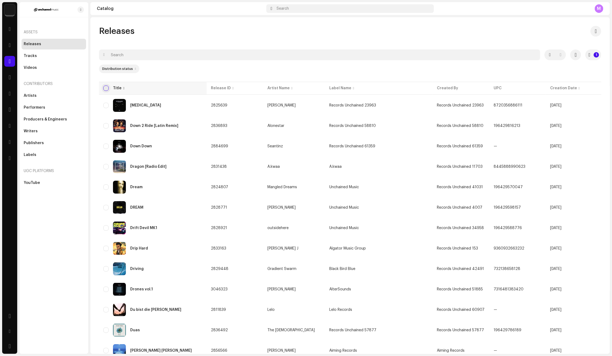
click at [105, 89] on input "checkbox" at bounding box center [105, 88] width 5 height 5
checkbox input "true"
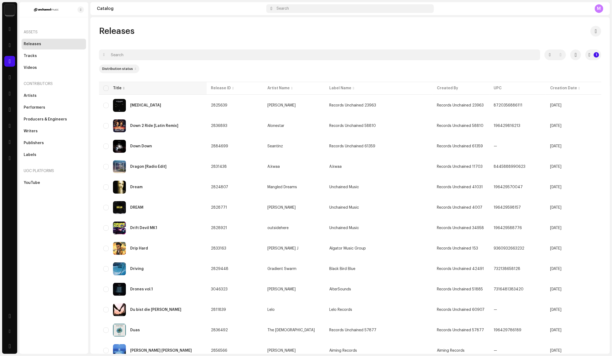
checkbox input "true"
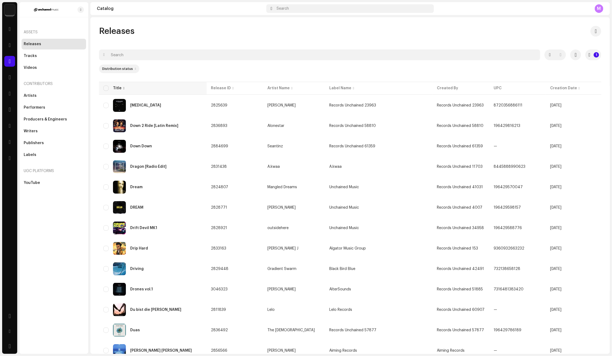
checkbox input "true"
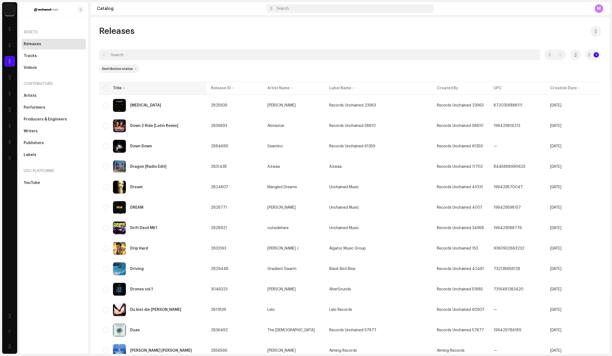
checkbox input "true"
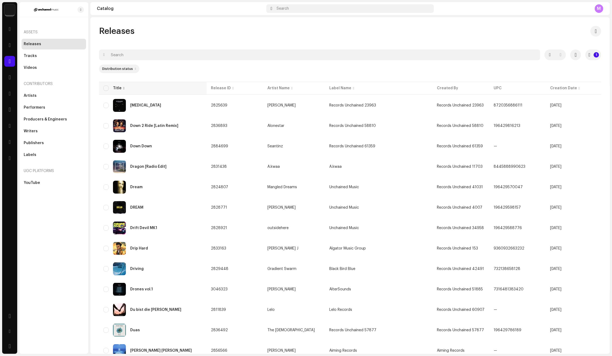
checkbox input "true"
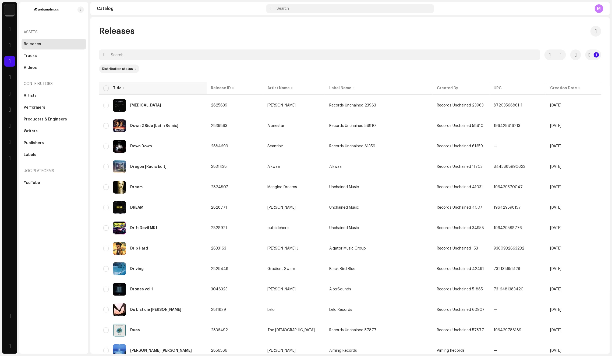
checkbox input "true"
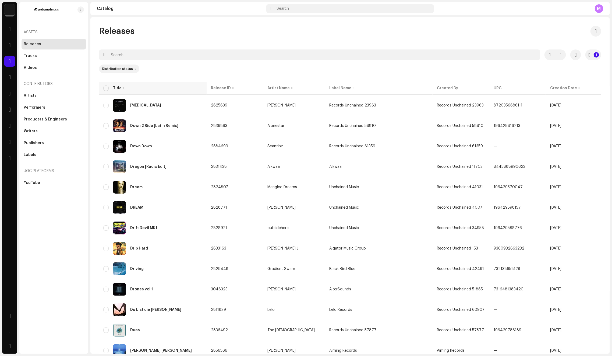
checkbox input "true"
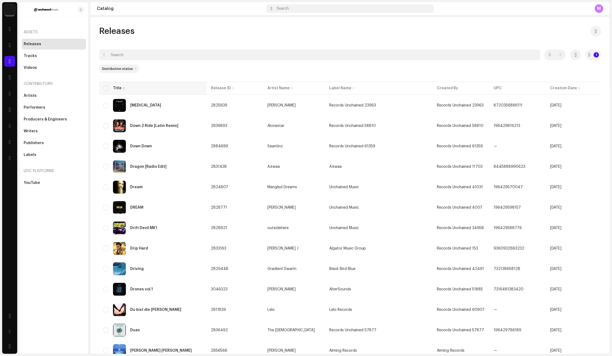
checkbox input "true"
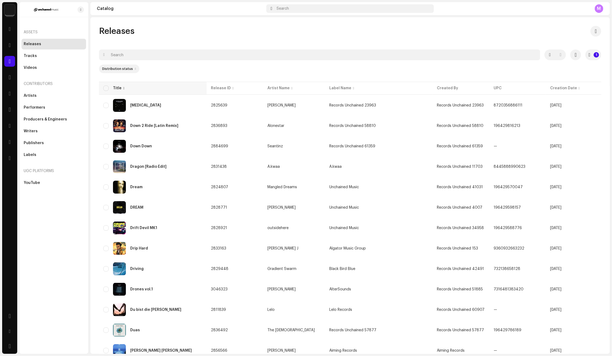
checkbox input "true"
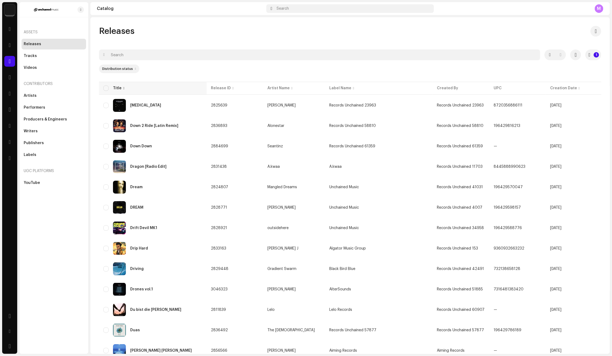
checkbox input "true"
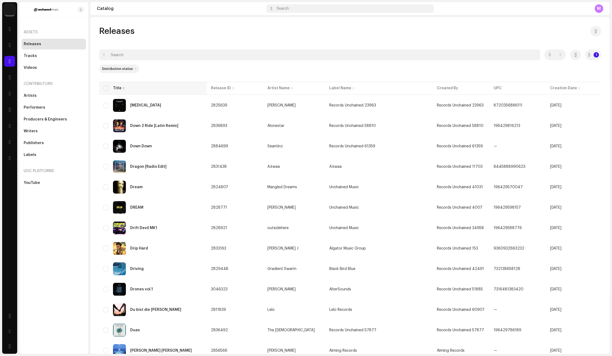
checkbox input "true"
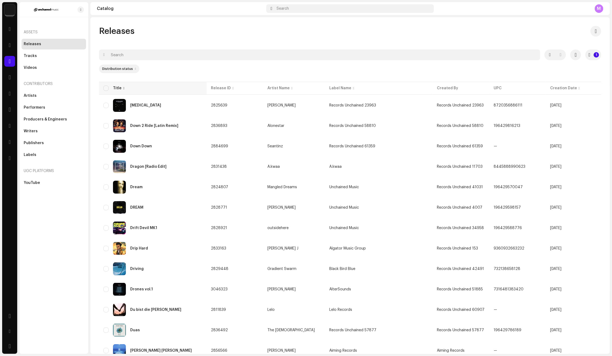
checkbox input "true"
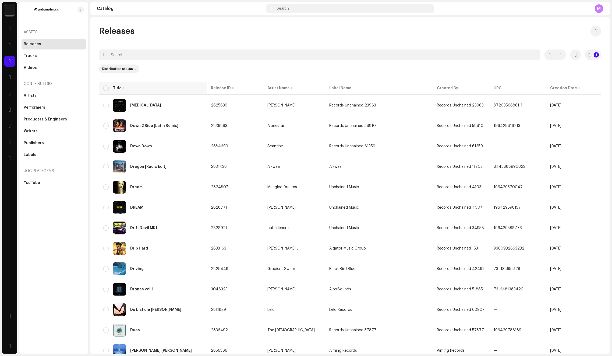
checkbox input "true"
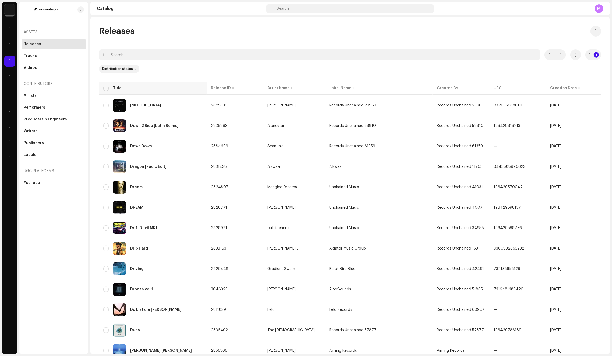
checkbox input "true"
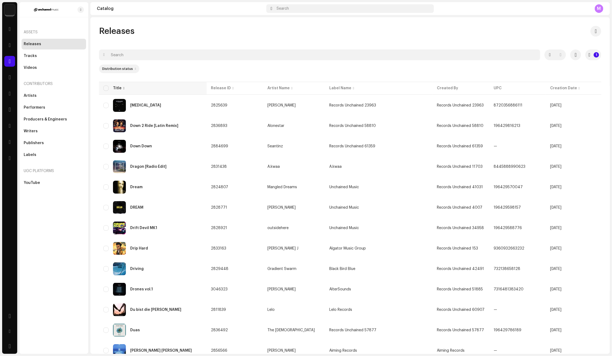
checkbox input "true"
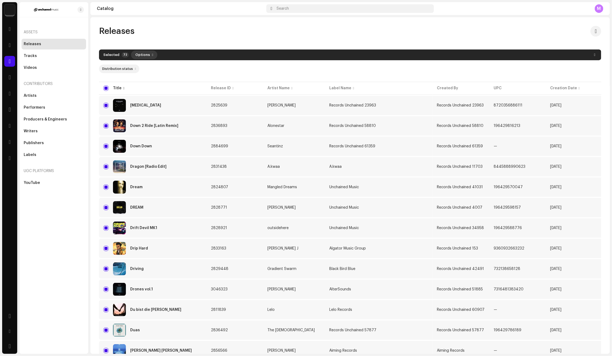
click at [152, 56] on button "Options" at bounding box center [144, 55] width 26 height 9
click at [155, 70] on div "Archive" at bounding box center [158, 67] width 54 height 11
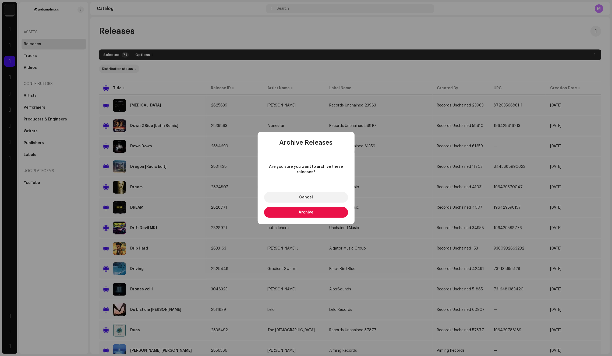
click at [287, 210] on button "Archive" at bounding box center [306, 212] width 84 height 11
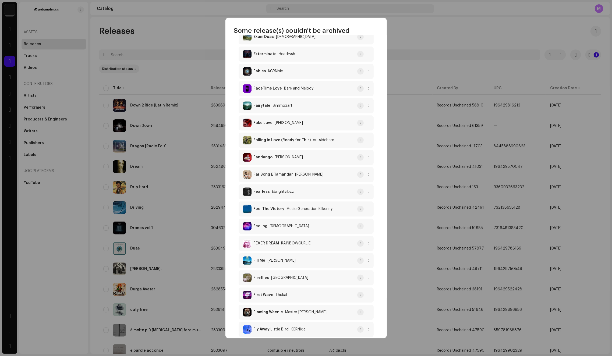
scroll to position [739, 0]
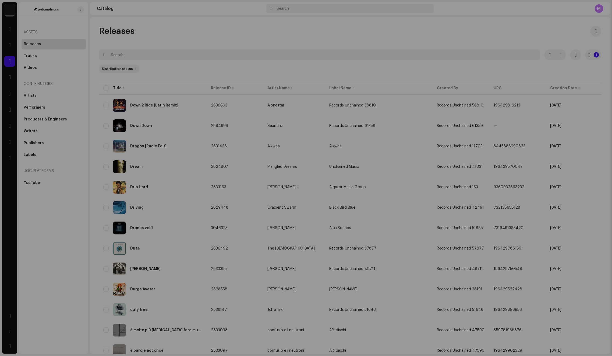
click at [403, 78] on div "Some release(s) couldn't be archived Failed 55 Down 2 Ride Alonestar This relea…" at bounding box center [306, 178] width 612 height 356
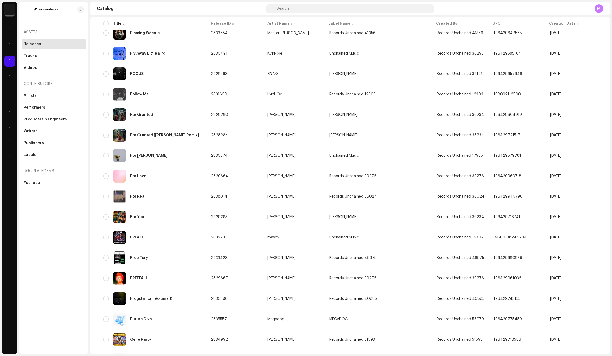
scroll to position [1227, 0]
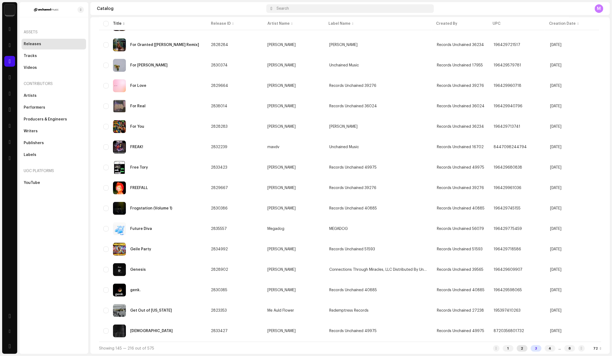
click at [517, 348] on div "2" at bounding box center [522, 348] width 11 height 6
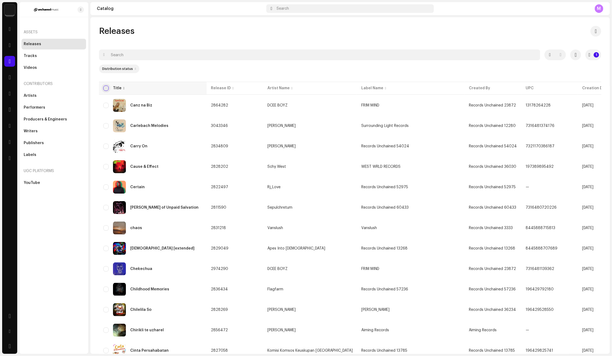
click at [106, 86] on input "checkbox" at bounding box center [105, 88] width 5 height 5
checkbox input "true"
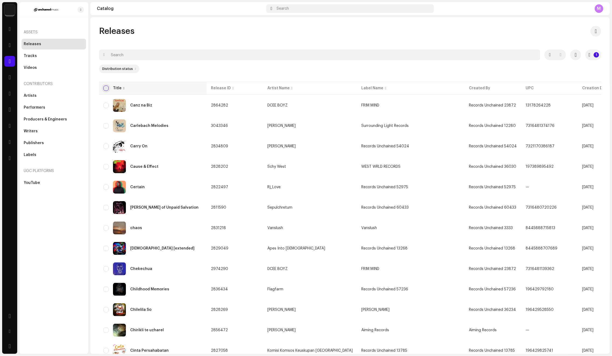
checkbox input "true"
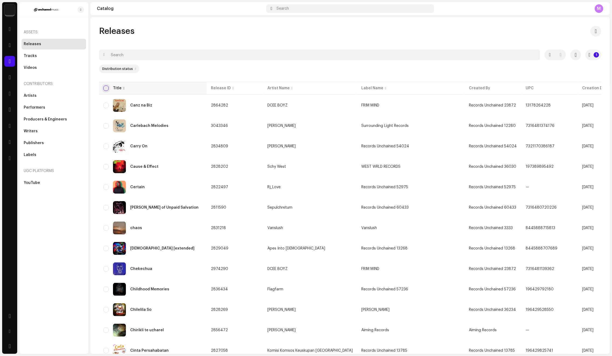
checkbox input "true"
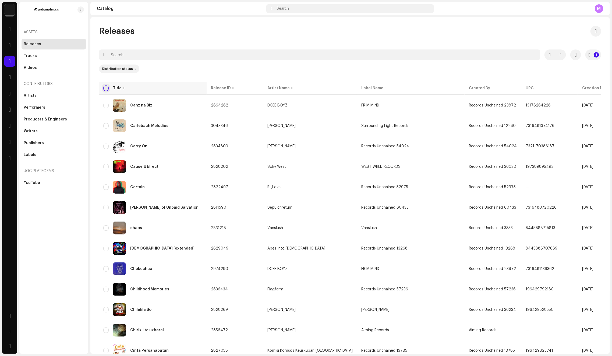
checkbox input "true"
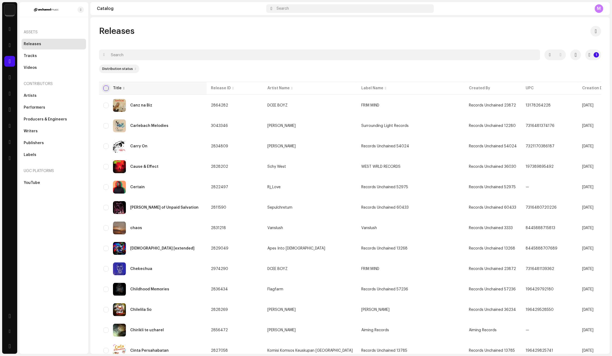
checkbox input "true"
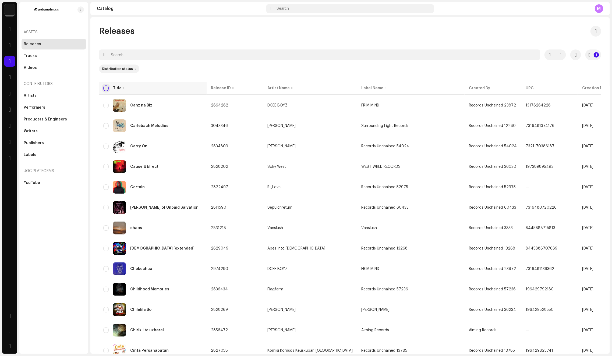
checkbox input "true"
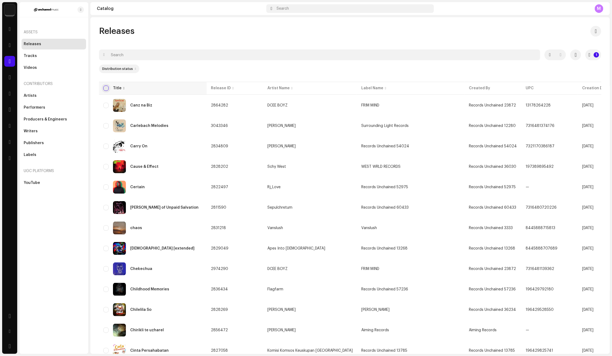
checkbox input "true"
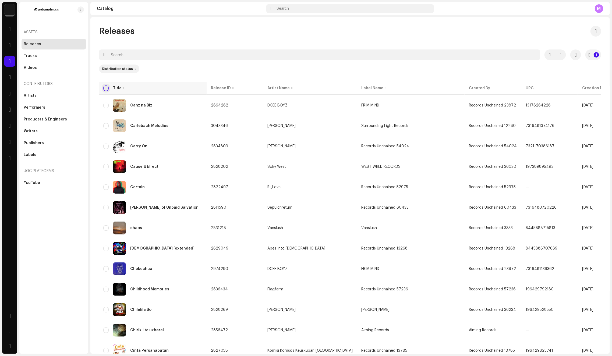
checkbox input "true"
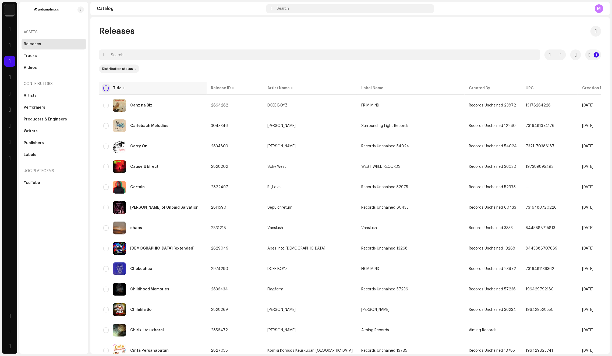
checkbox input "true"
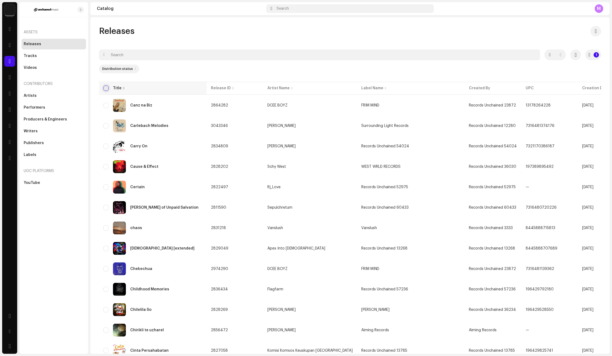
checkbox input "true"
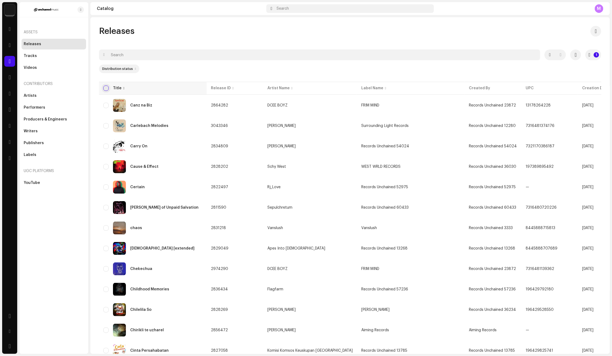
checkbox input "true"
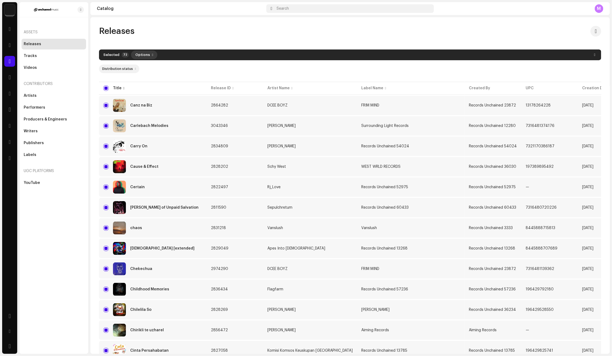
click at [142, 55] on span "Options" at bounding box center [142, 54] width 15 height 11
click at [144, 65] on span "Archive" at bounding box center [140, 67] width 15 height 4
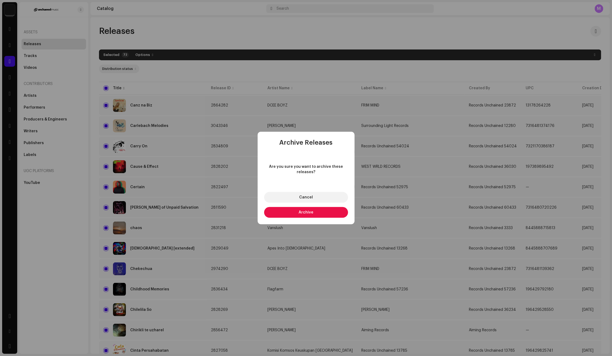
click at [303, 215] on button "Archive" at bounding box center [306, 212] width 84 height 11
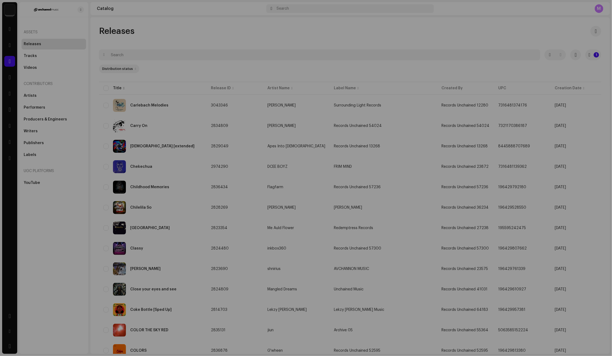
click at [410, 71] on div "Some release(s) couldn't be archived Failed 42 Carlebach Melodies Danny weissfe…" at bounding box center [306, 178] width 612 height 356
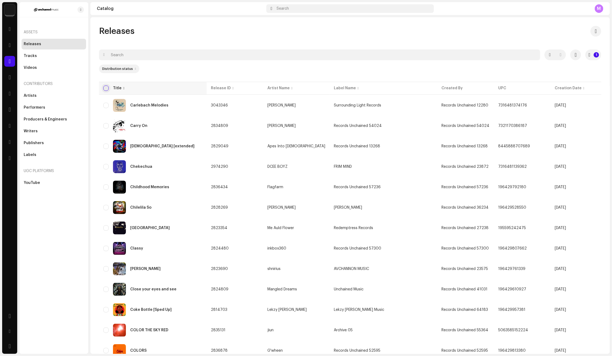
click at [105, 88] on input "checkbox" at bounding box center [105, 88] width 5 height 5
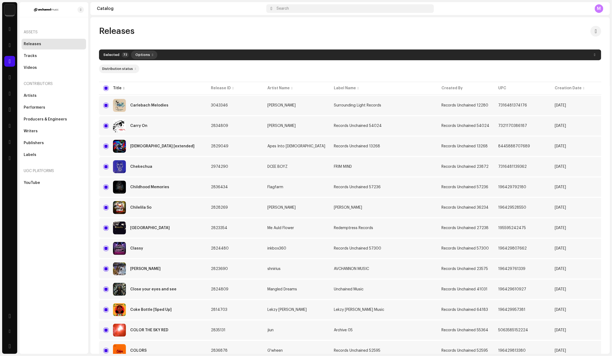
click at [141, 54] on span "Options" at bounding box center [142, 54] width 15 height 11
click at [144, 65] on span "Archive" at bounding box center [140, 67] width 15 height 4
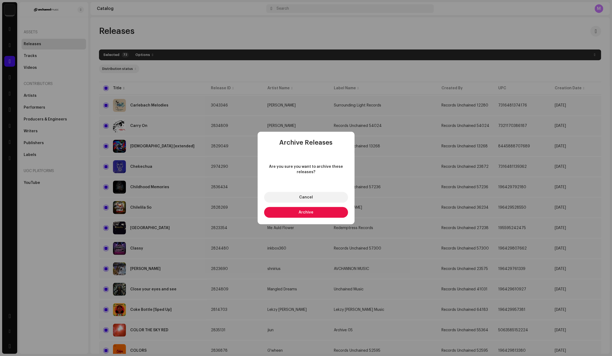
click at [310, 217] on button "Archive" at bounding box center [306, 212] width 84 height 11
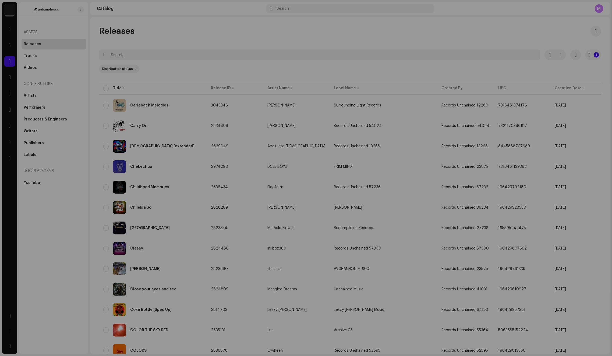
click at [426, 67] on div "Some release(s) couldn't be archived Failed 72 Carlebach Melodies Danny weissfe…" at bounding box center [306, 178] width 612 height 356
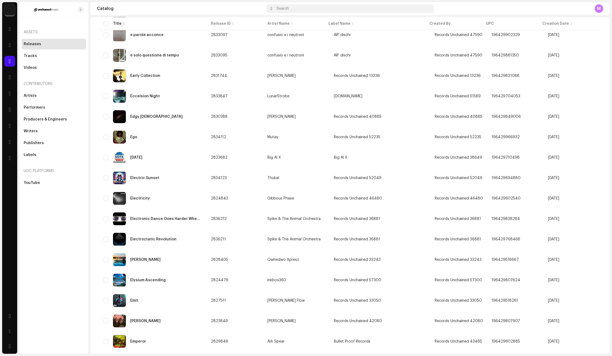
scroll to position [1227, 0]
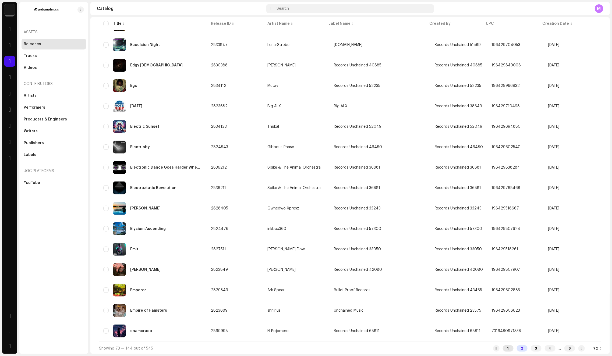
click at [503, 349] on div "1" at bounding box center [508, 348] width 11 height 6
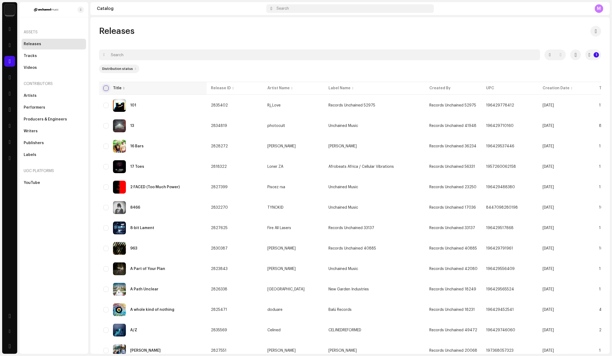
click at [107, 89] on input "checkbox" at bounding box center [105, 88] width 5 height 5
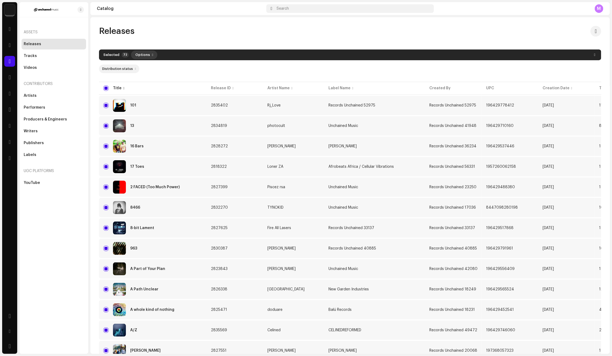
click at [142, 56] on span "Options" at bounding box center [142, 54] width 15 height 11
click at [146, 63] on div "Archive" at bounding box center [158, 67] width 54 height 11
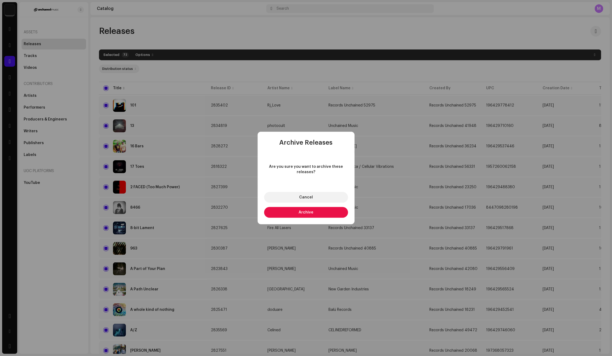
click at [285, 210] on button "Archive" at bounding box center [306, 212] width 84 height 11
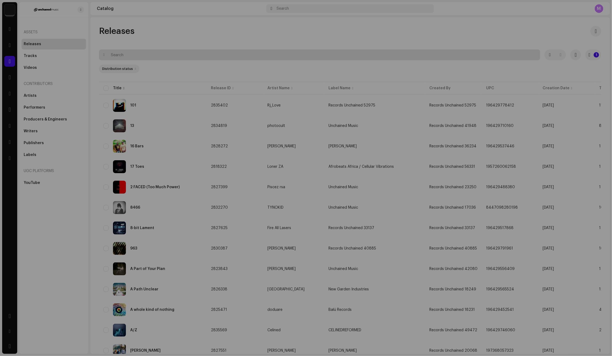
click at [427, 59] on div "Some release(s) couldn't be archived Failed 72 101 Rj_Love This release is live…" at bounding box center [306, 178] width 612 height 356
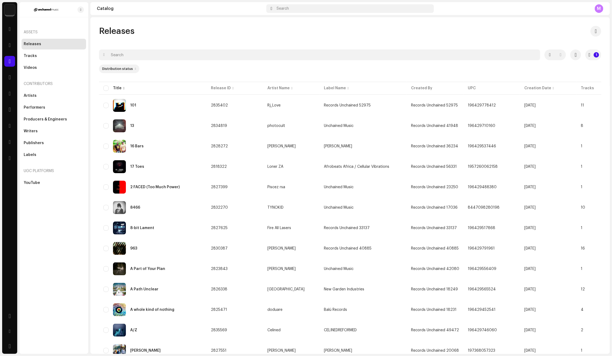
click at [135, 68] on div at bounding box center [135, 69] width 1 height 4
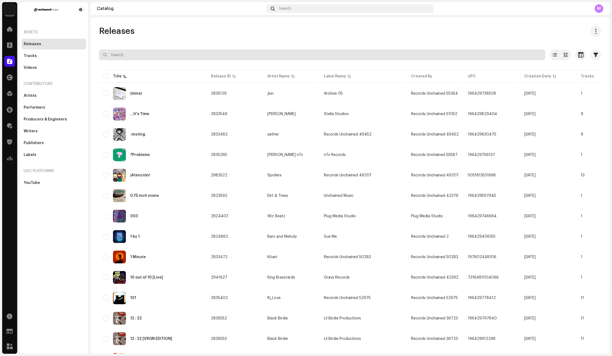
click at [157, 53] on input "text" at bounding box center [322, 54] width 446 height 11
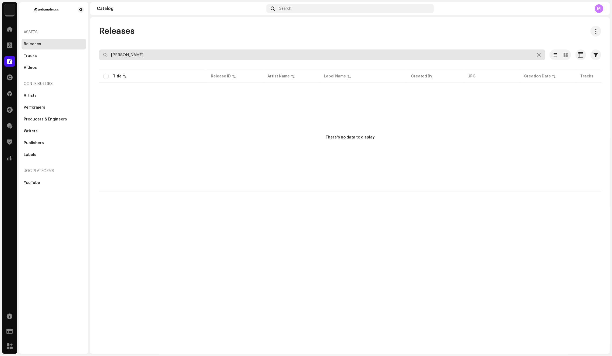
paste input "dadunk nc"
type input "dadunk ncs"
